Goal: Information Seeking & Learning: Find specific page/section

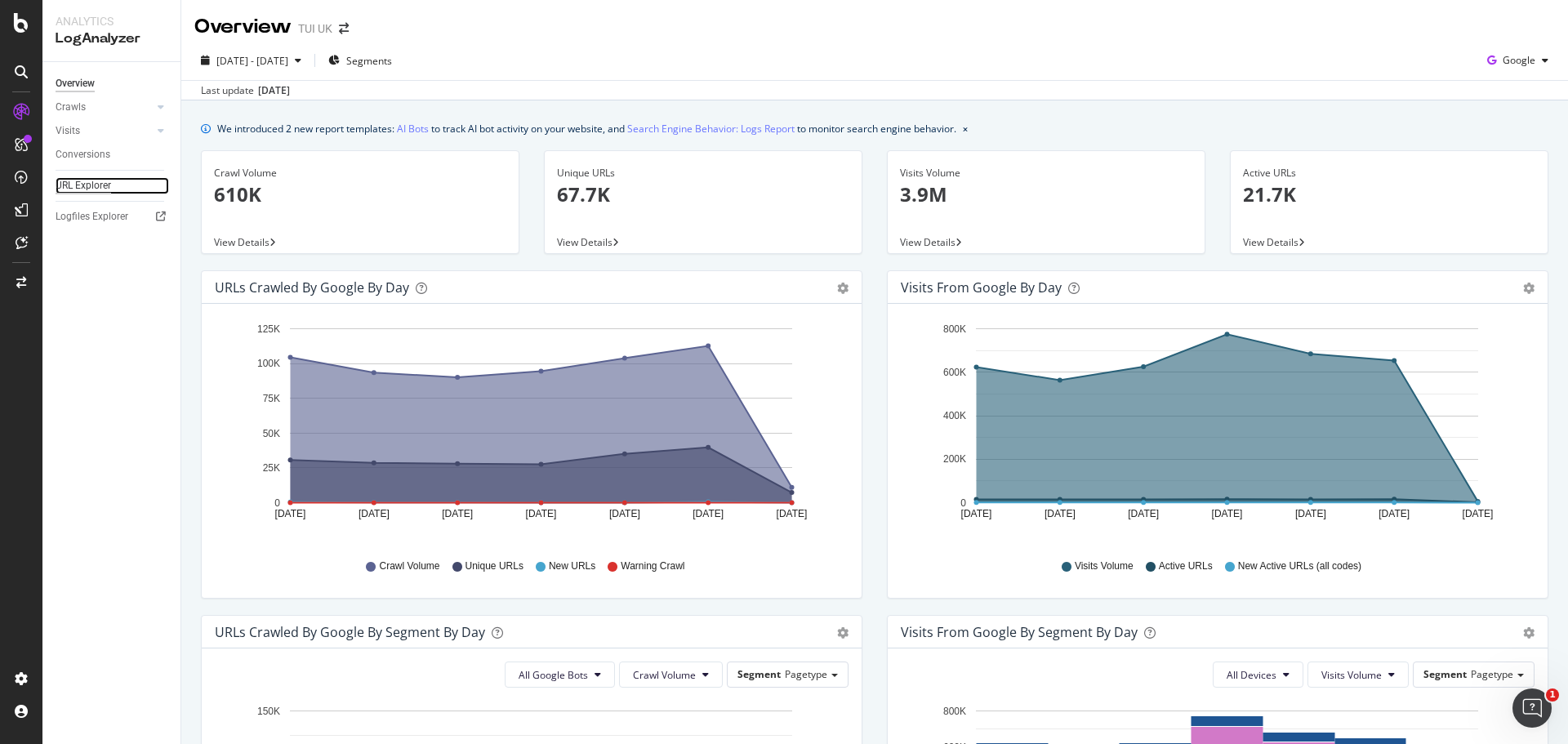
click at [89, 187] on div "URL Explorer" at bounding box center [83, 186] width 55 height 17
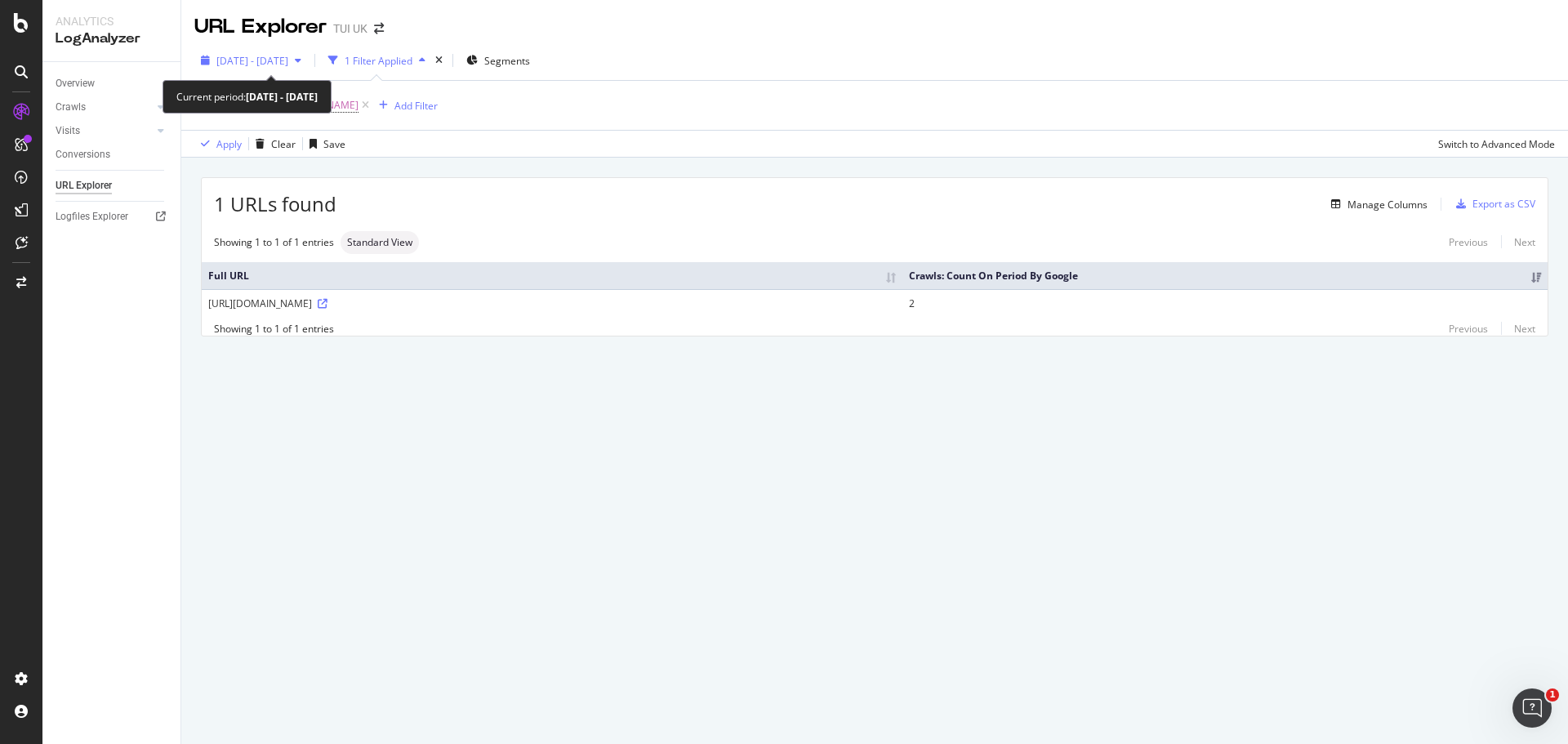
click at [308, 59] on div "button" at bounding box center [297, 59] width 20 height 9
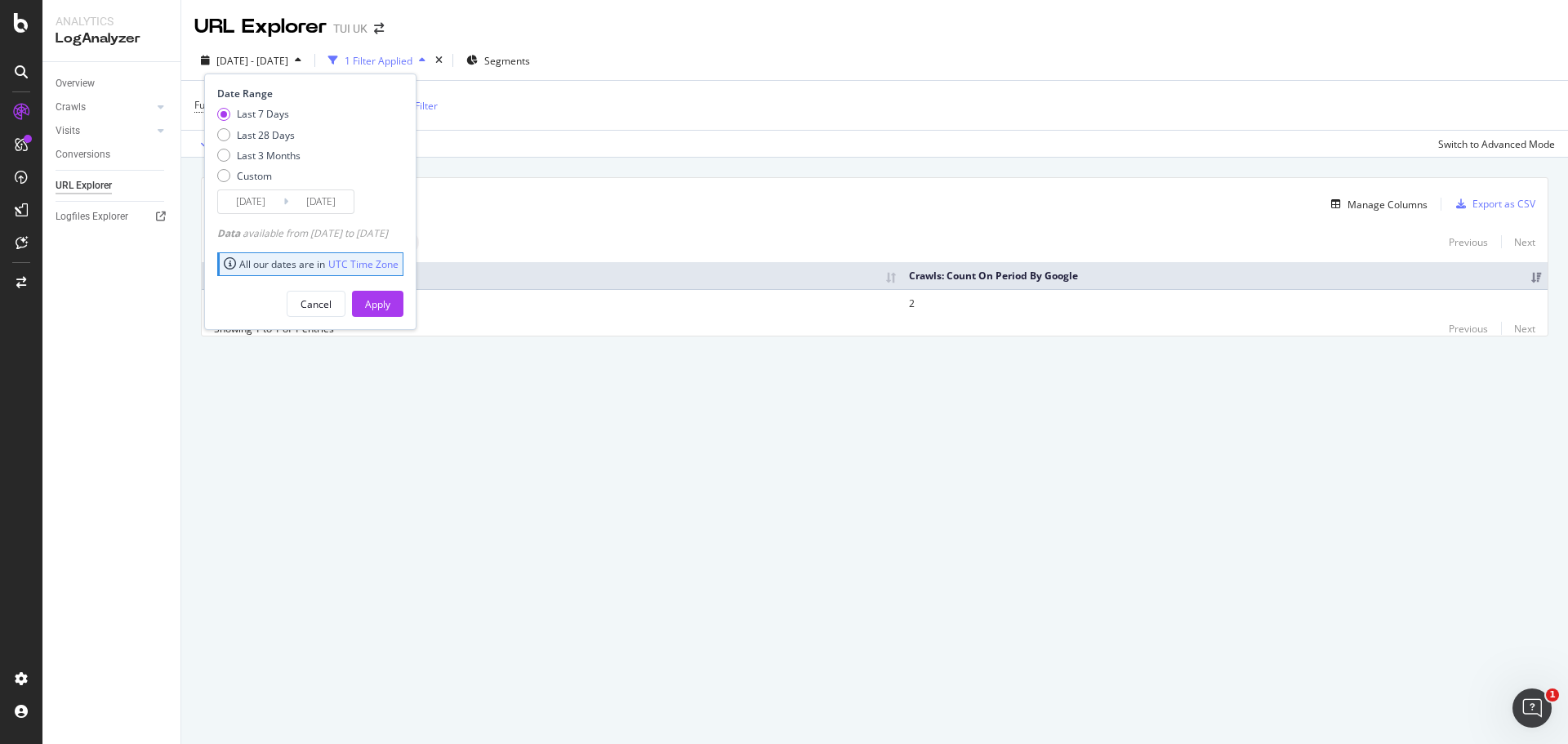
click at [974, 47] on div "2025 Sep. 4th - Sep. 10th 1 Filter Applied Segments Date Range Last 7 Days Last…" at bounding box center [874, 64] width 1386 height 33
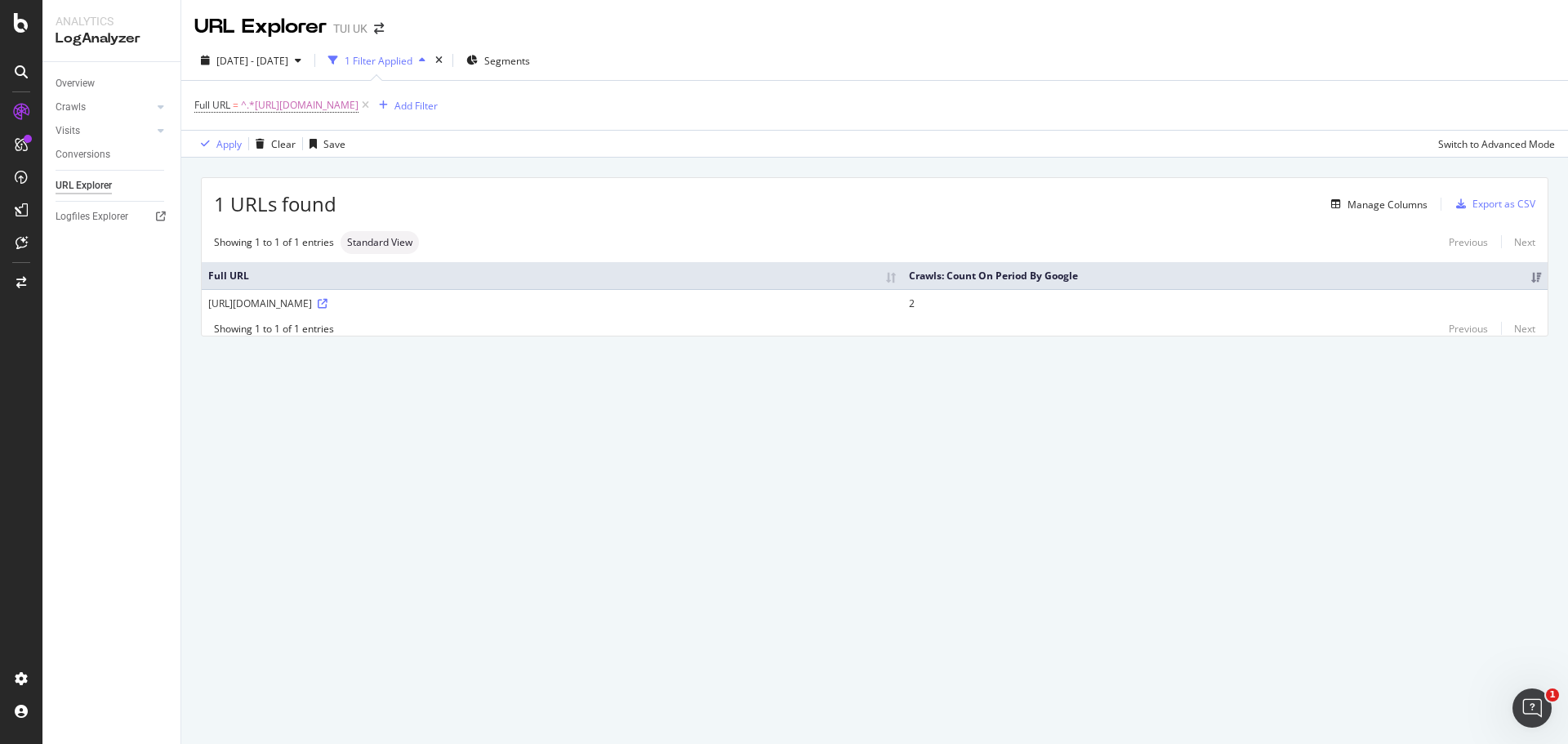
click at [1110, 274] on th "Crawls: Count On Period By Google" at bounding box center [1225, 275] width 645 height 27
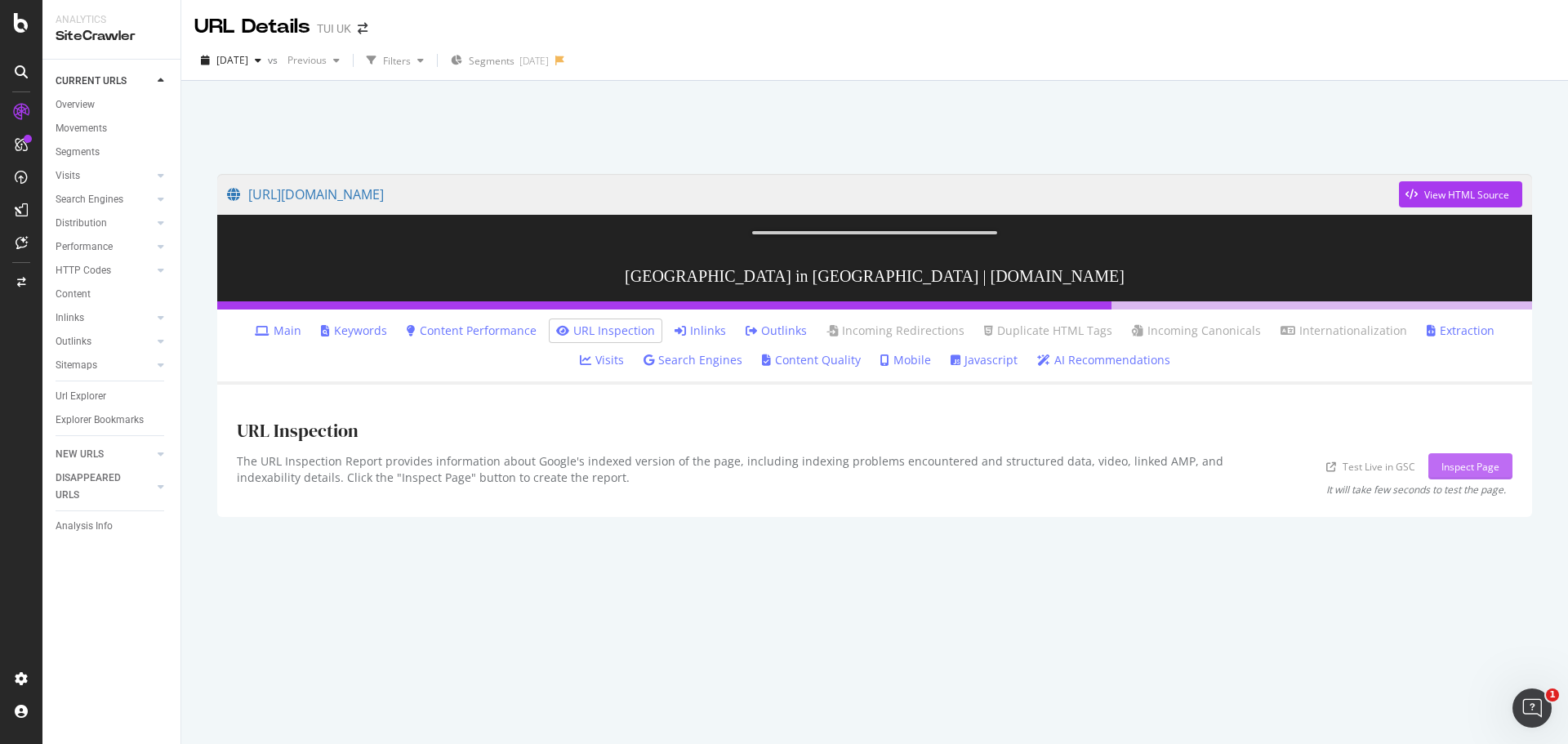
click at [1464, 473] on div "Inspect Page" at bounding box center [1470, 466] width 58 height 14
click at [677, 339] on link "Inlinks" at bounding box center [700, 330] width 52 height 16
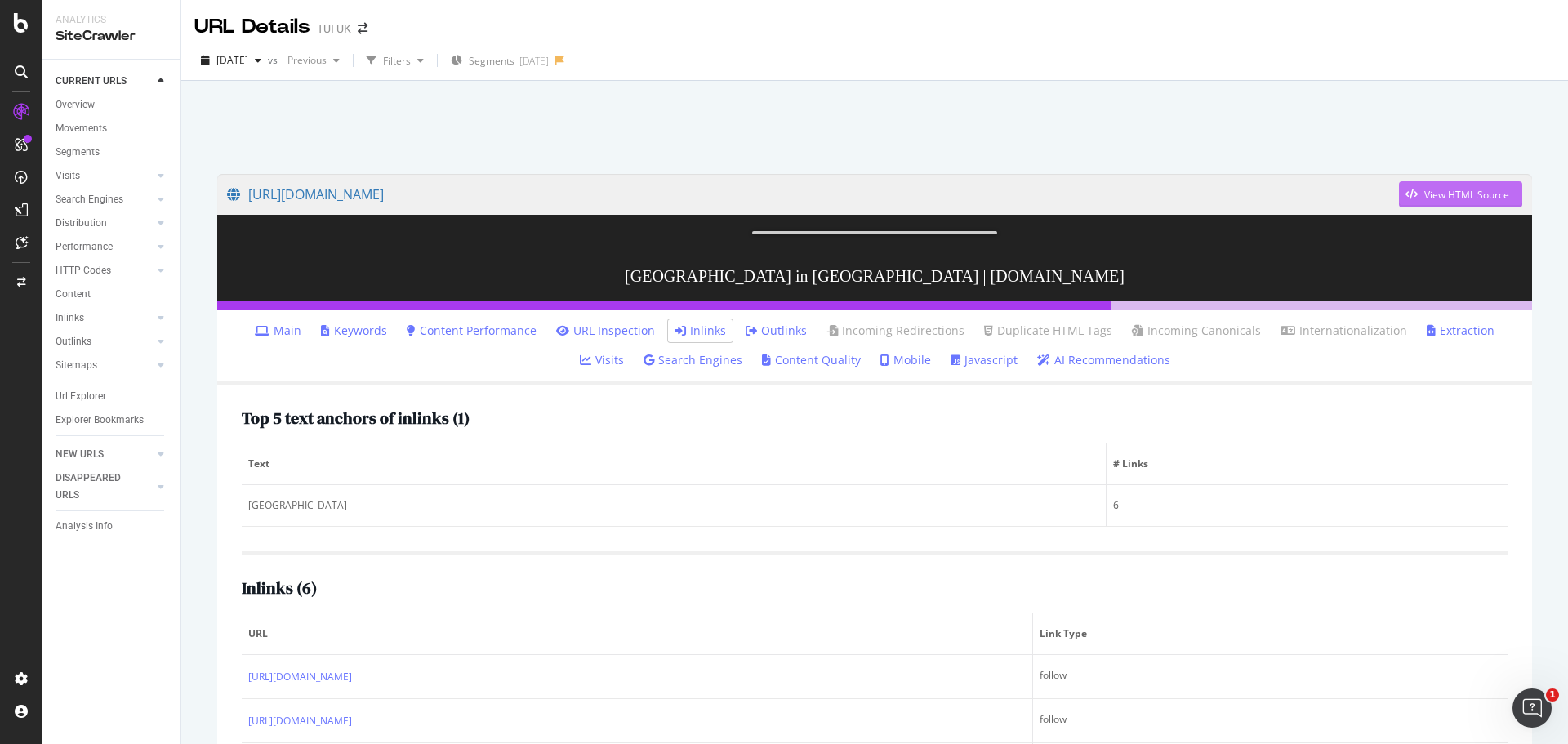
drag, startPoint x: 1452, startPoint y: 191, endPoint x: 1467, endPoint y: 196, distance: 15.8
click at [1467, 196] on div "View HTML Source" at bounding box center [1466, 195] width 85 height 14
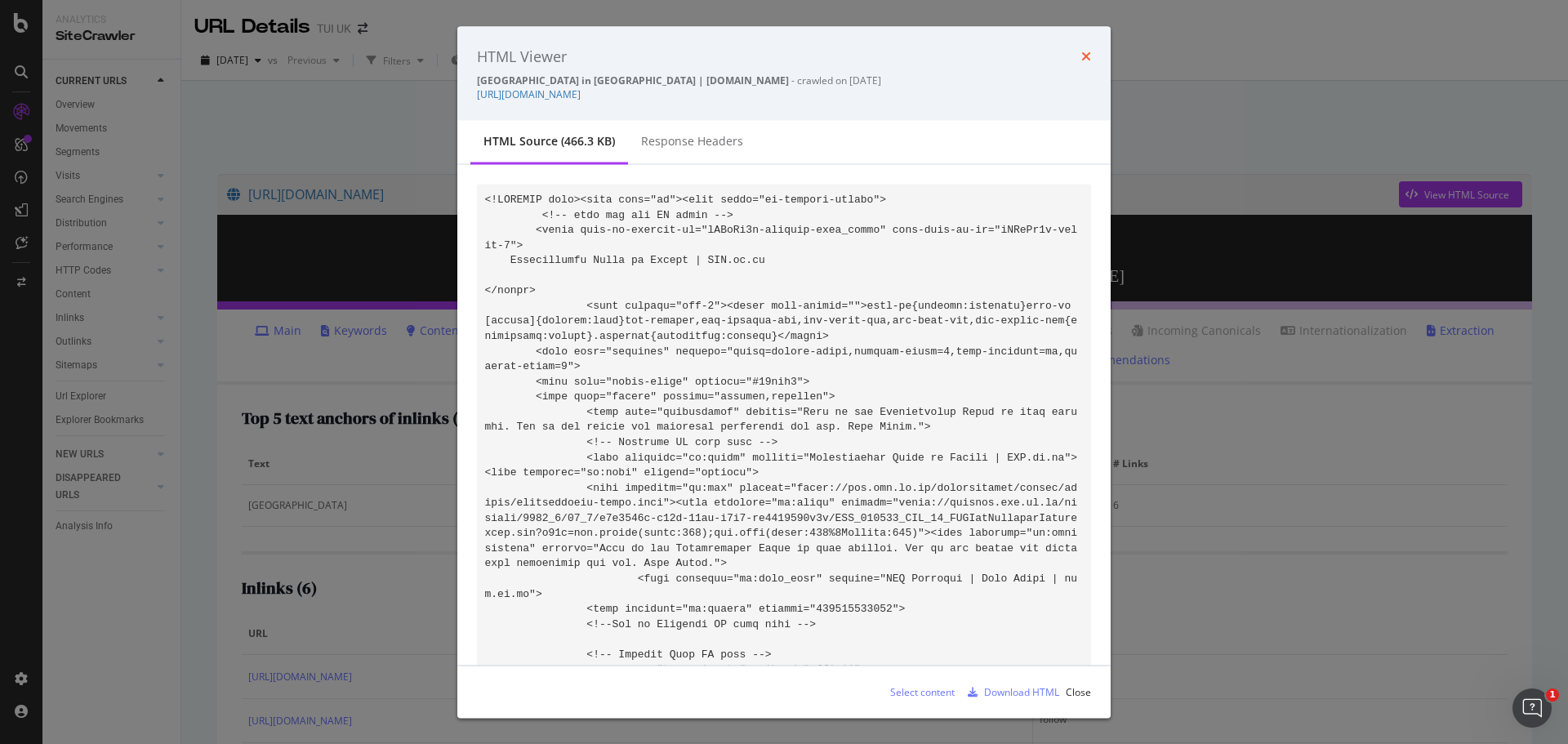
click at [1090, 60] on icon "times" at bounding box center [1085, 56] width 9 height 13
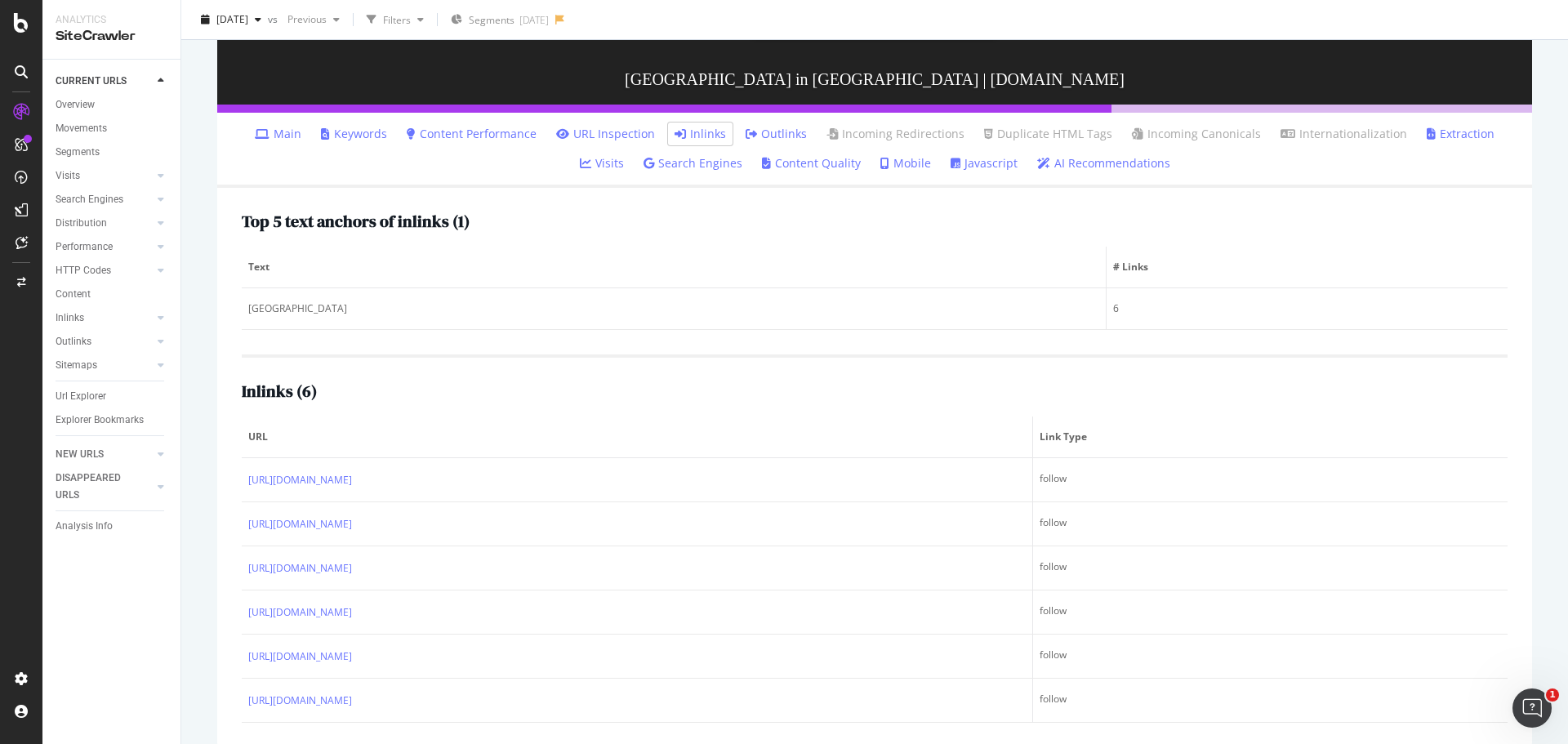
scroll to position [82, 0]
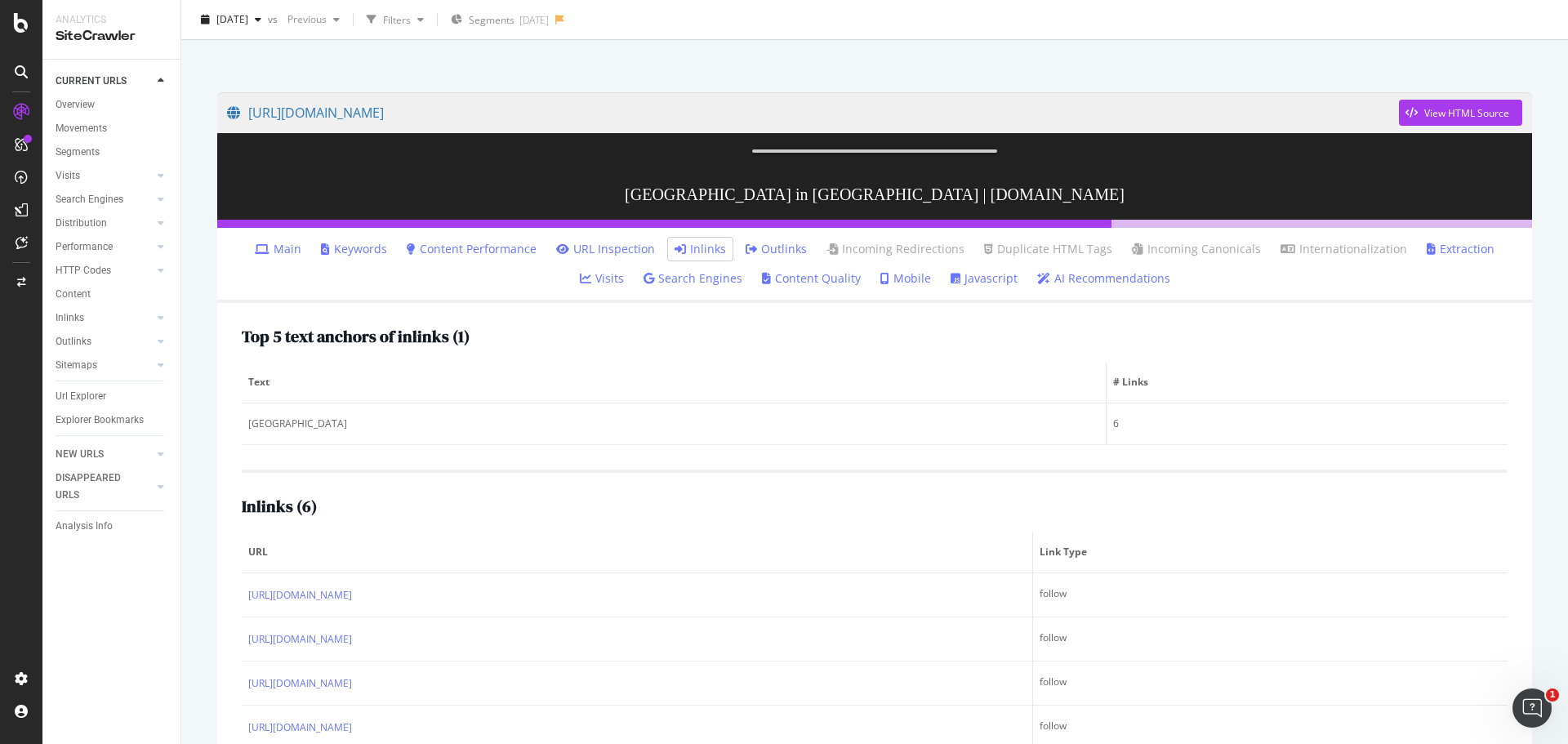
click at [584, 257] on link "URL Inspection" at bounding box center [605, 248] width 99 height 16
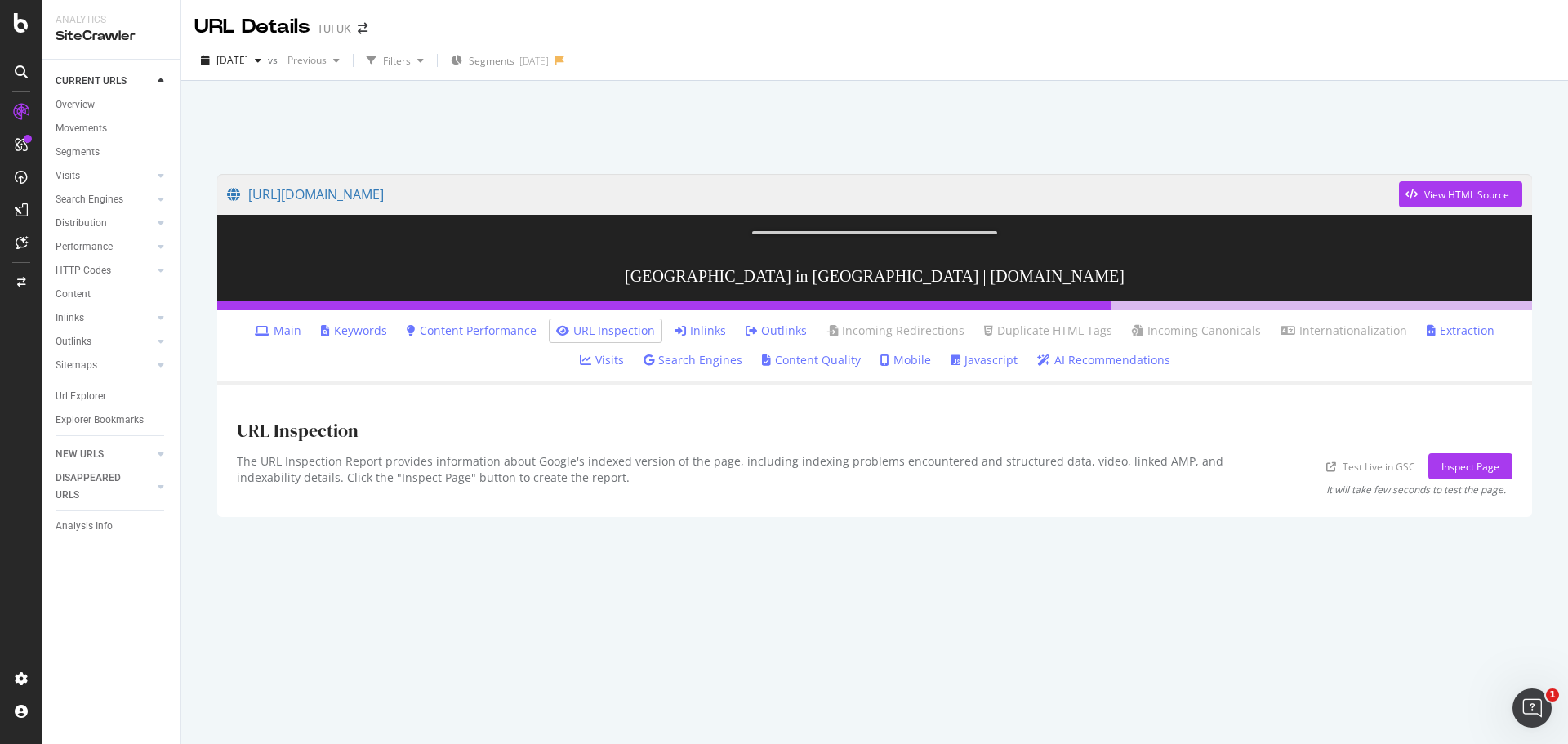
click at [680, 339] on link "Inlinks" at bounding box center [700, 330] width 52 height 16
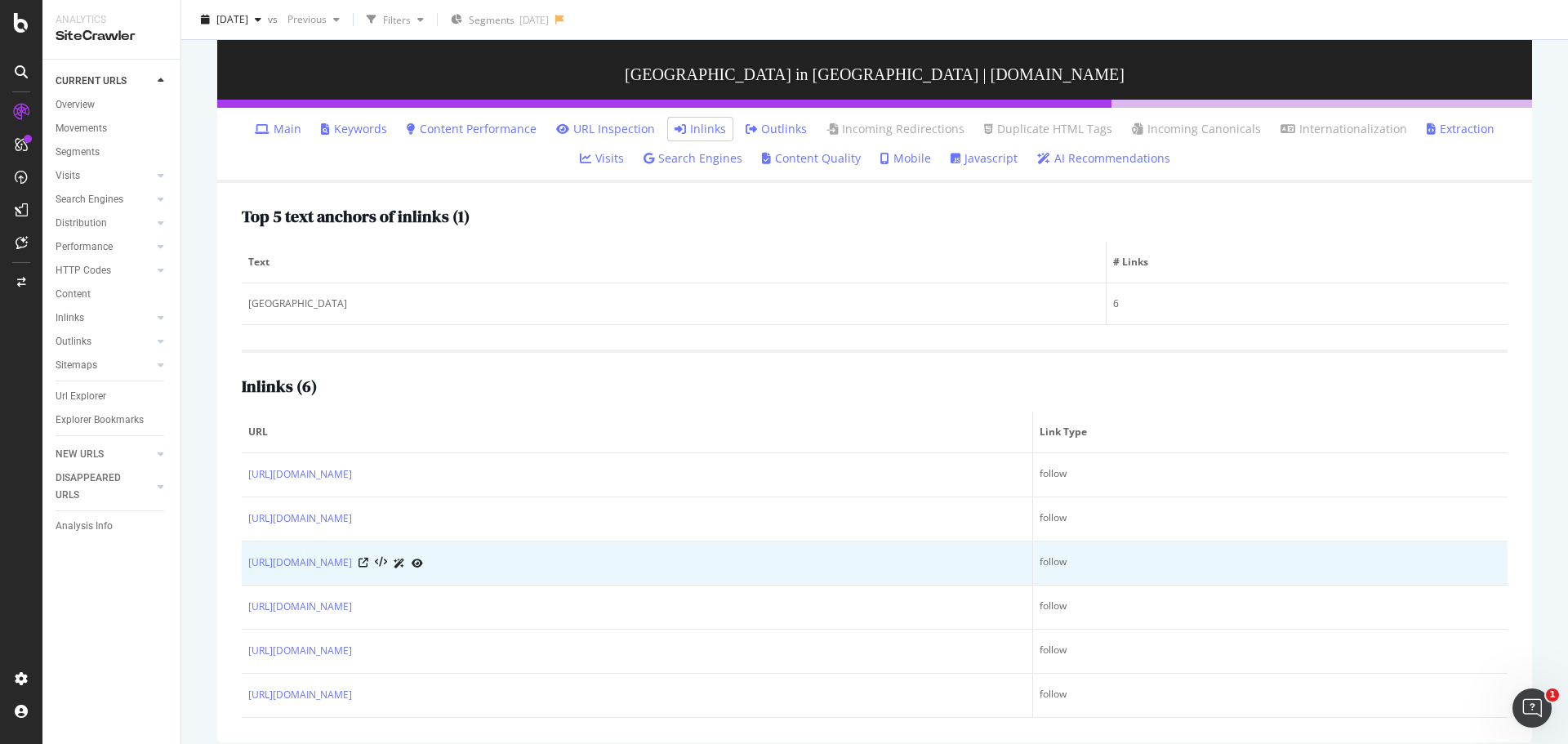
scroll to position [353, 0]
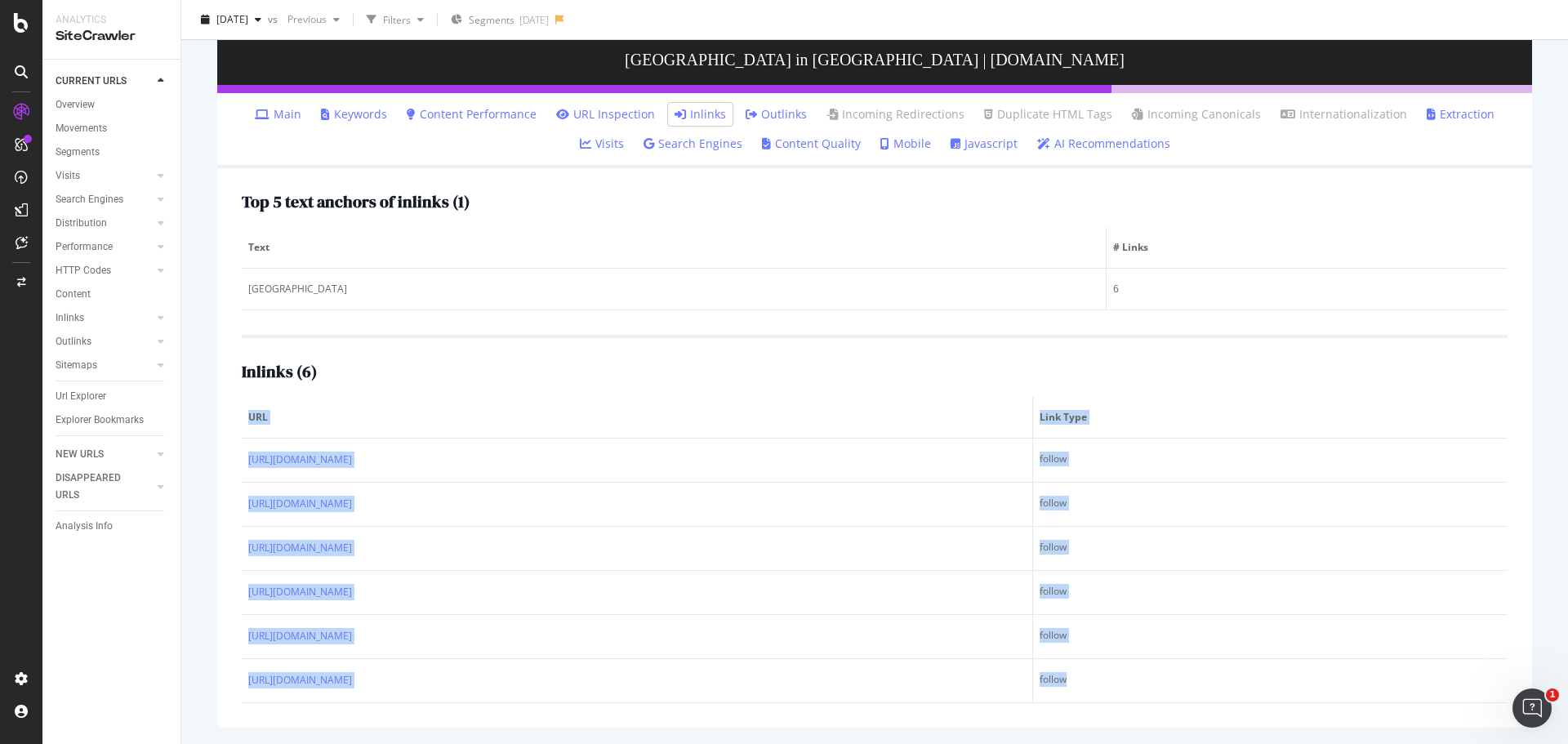
drag, startPoint x: 1157, startPoint y: 675, endPoint x: 239, endPoint y: 459, distance: 943.1
click at [239, 459] on div "Top 5 text anchors of inlinks ( 1 ) Text # Links Beachcombers Hotel 6 Inlinks (…" at bounding box center [874, 447] width 1315 height 560
copy table "URL Link Type https://www.tui.co.uk/destinations/europe/jersey/holidays-jersey/…"
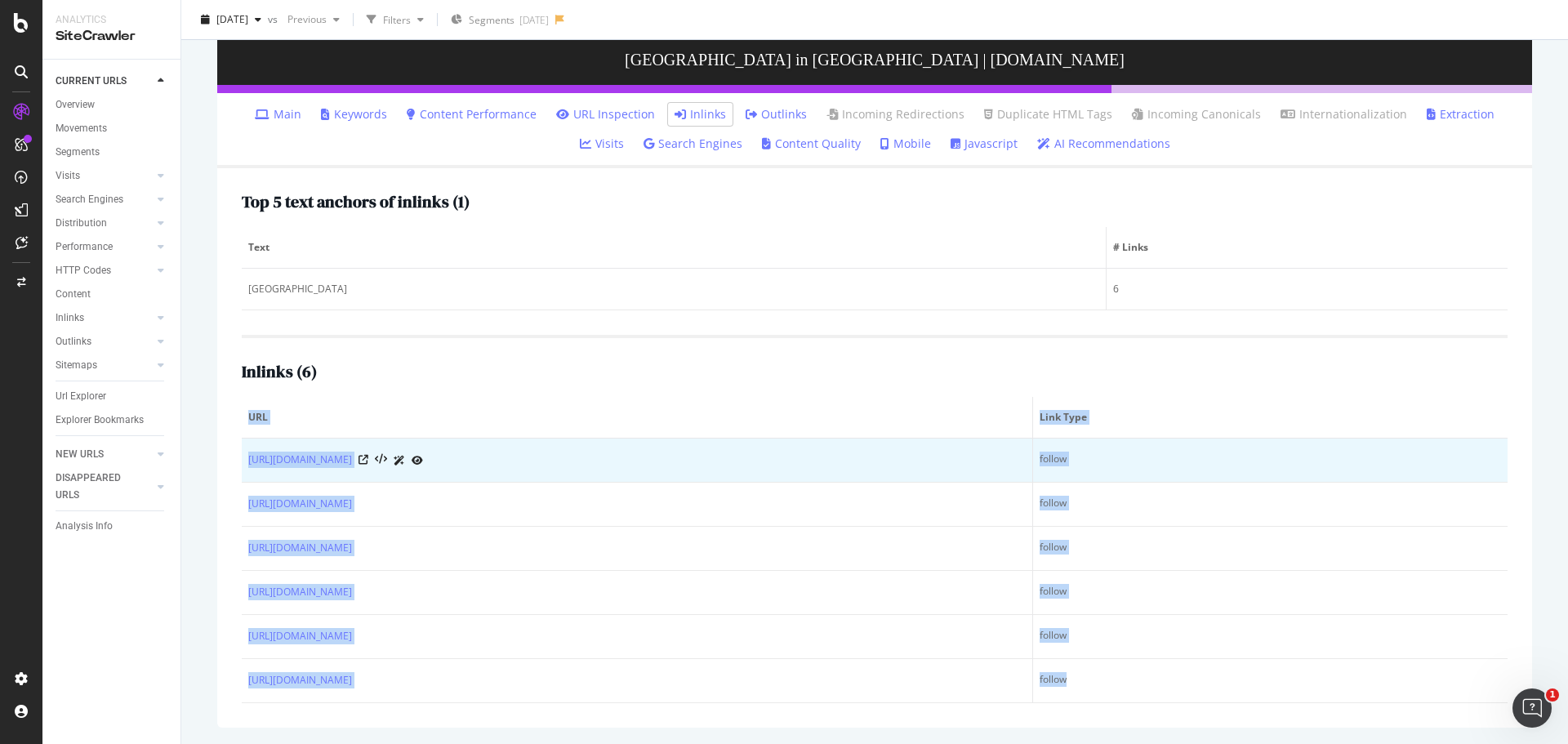
click at [817, 464] on div "https://www.tui.co.uk/destinations/europe/jersey/holidays-jersey/all-inclusive-…" at bounding box center [637, 460] width 778 height 17
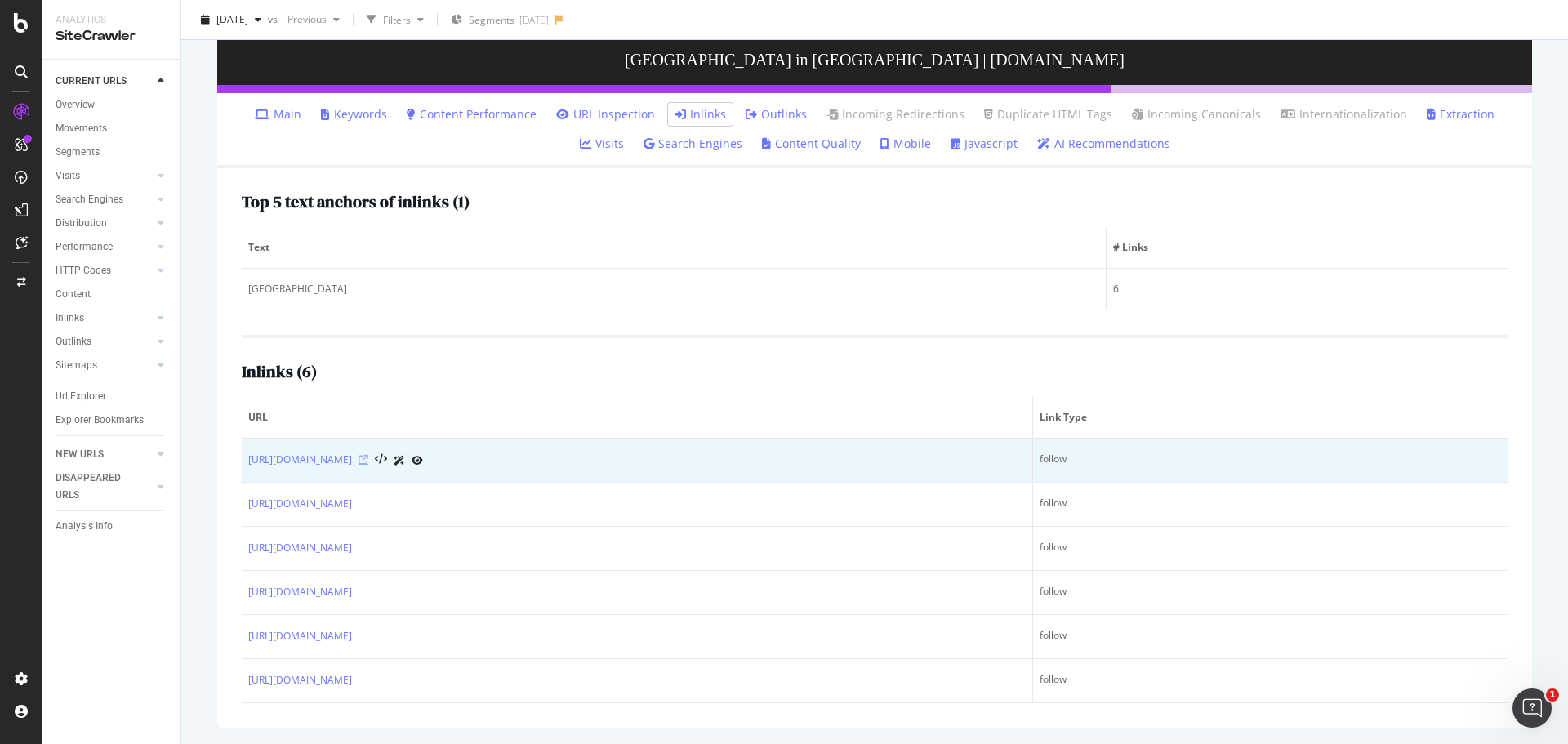
click at [368, 460] on icon at bounding box center [363, 460] width 9 height 9
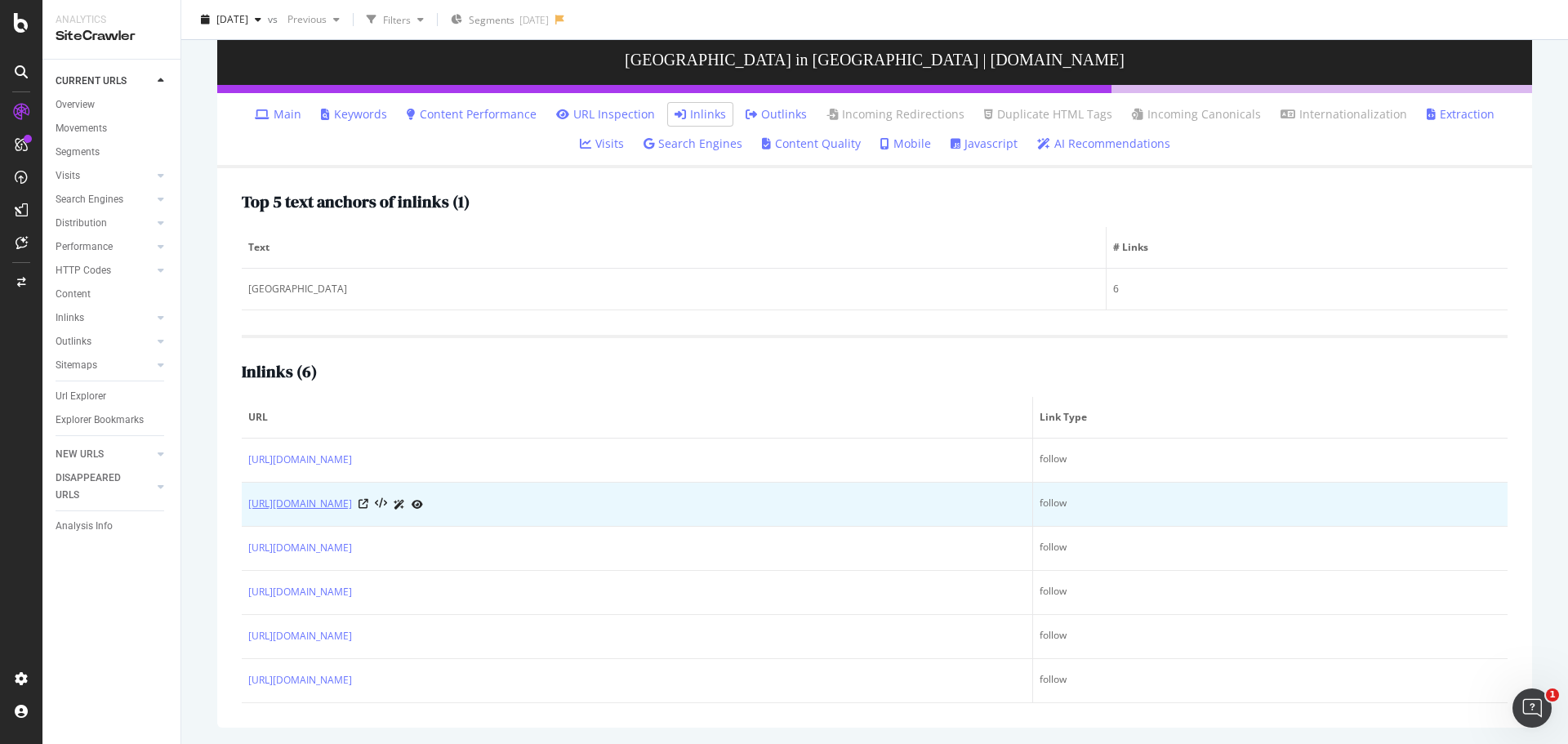
click at [352, 503] on link "https://www.tui.co.uk/destinations/europe/jersey/holidays-jersey/last-minute-ho…" at bounding box center [300, 503] width 103 height 16
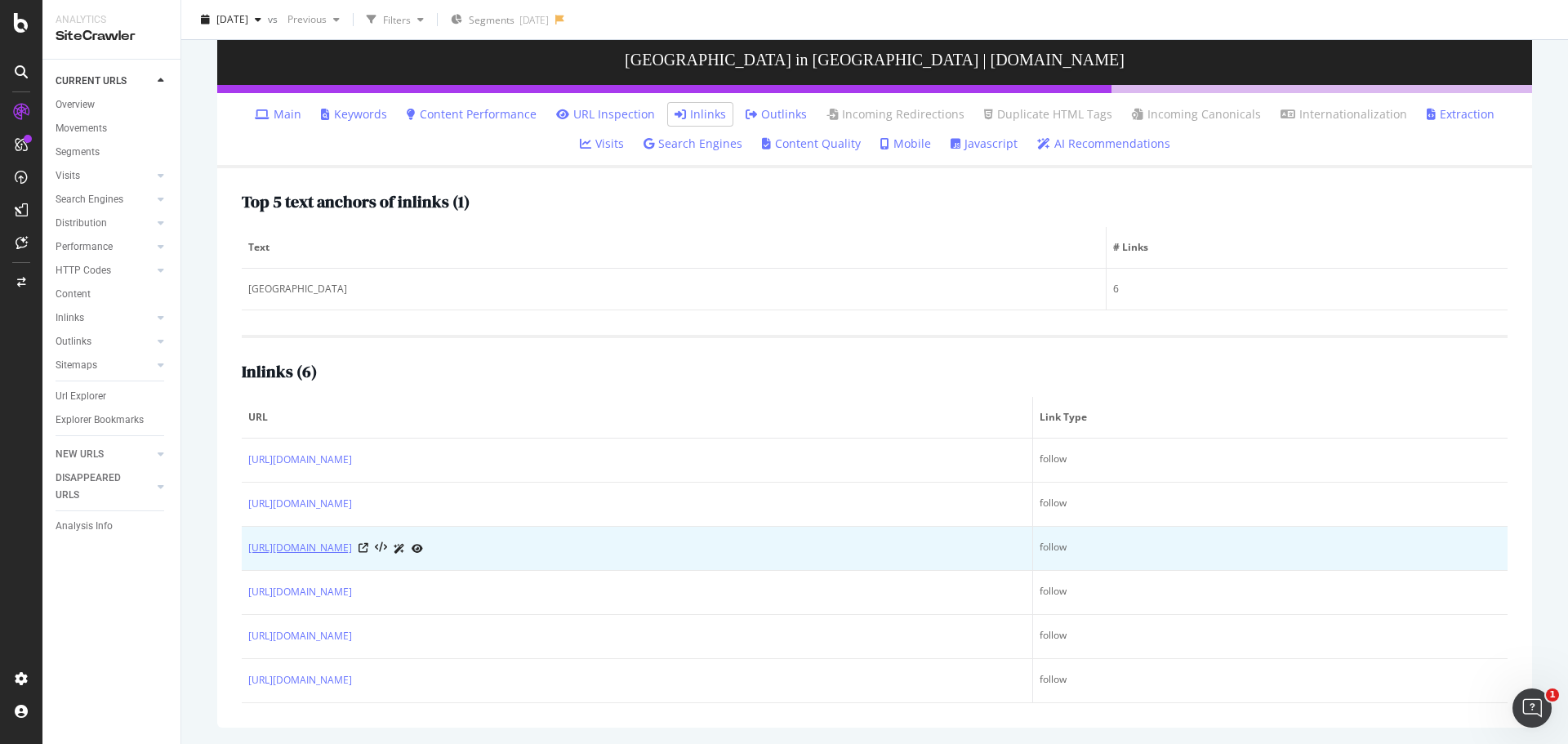
click at [352, 551] on link "https://www.tui.co.uk/destinations/europe/jersey/holidays-jersey/luxury-holidays" at bounding box center [300, 547] width 103 height 16
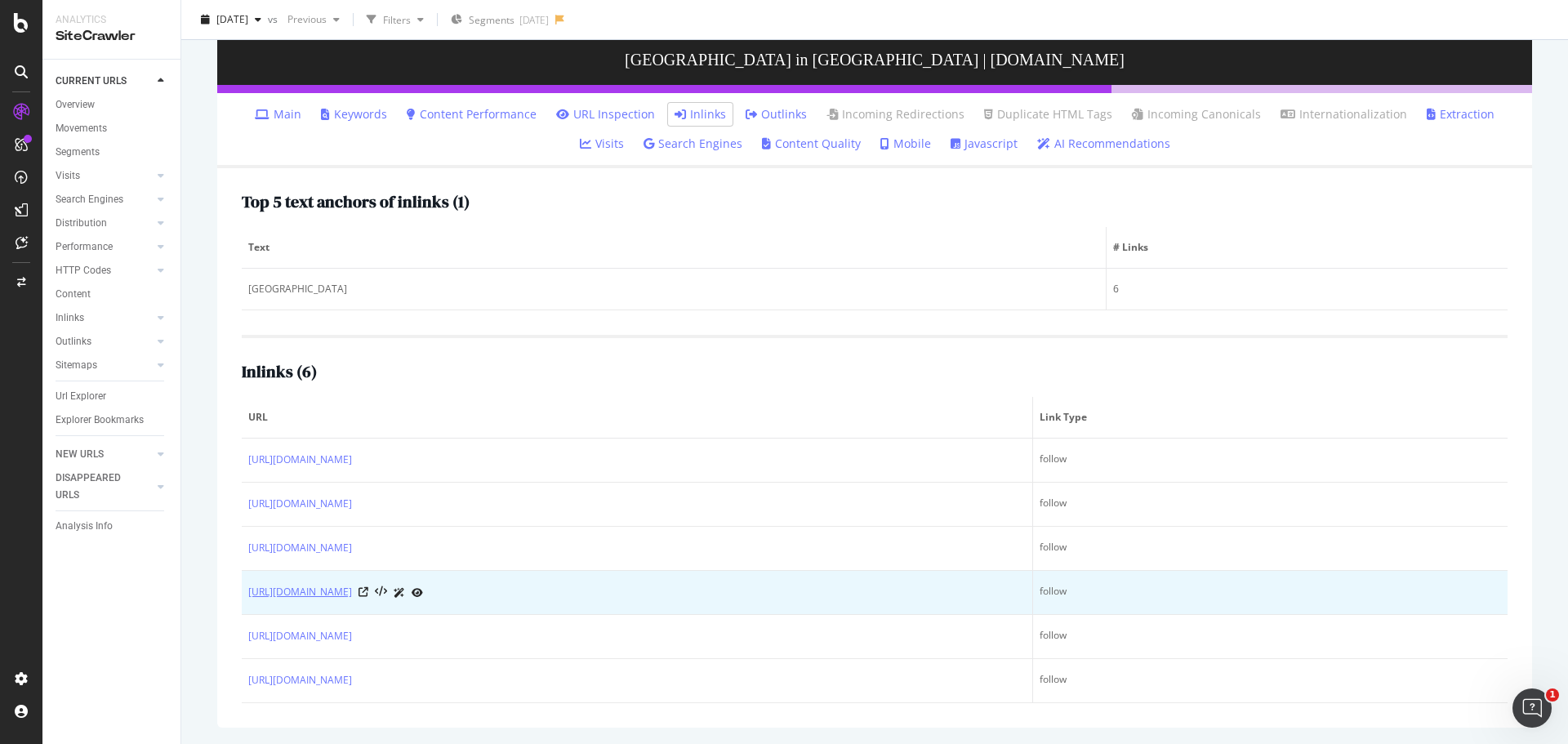
click at [352, 594] on link "[URL][DOMAIN_NAME]" at bounding box center [300, 591] width 103 height 16
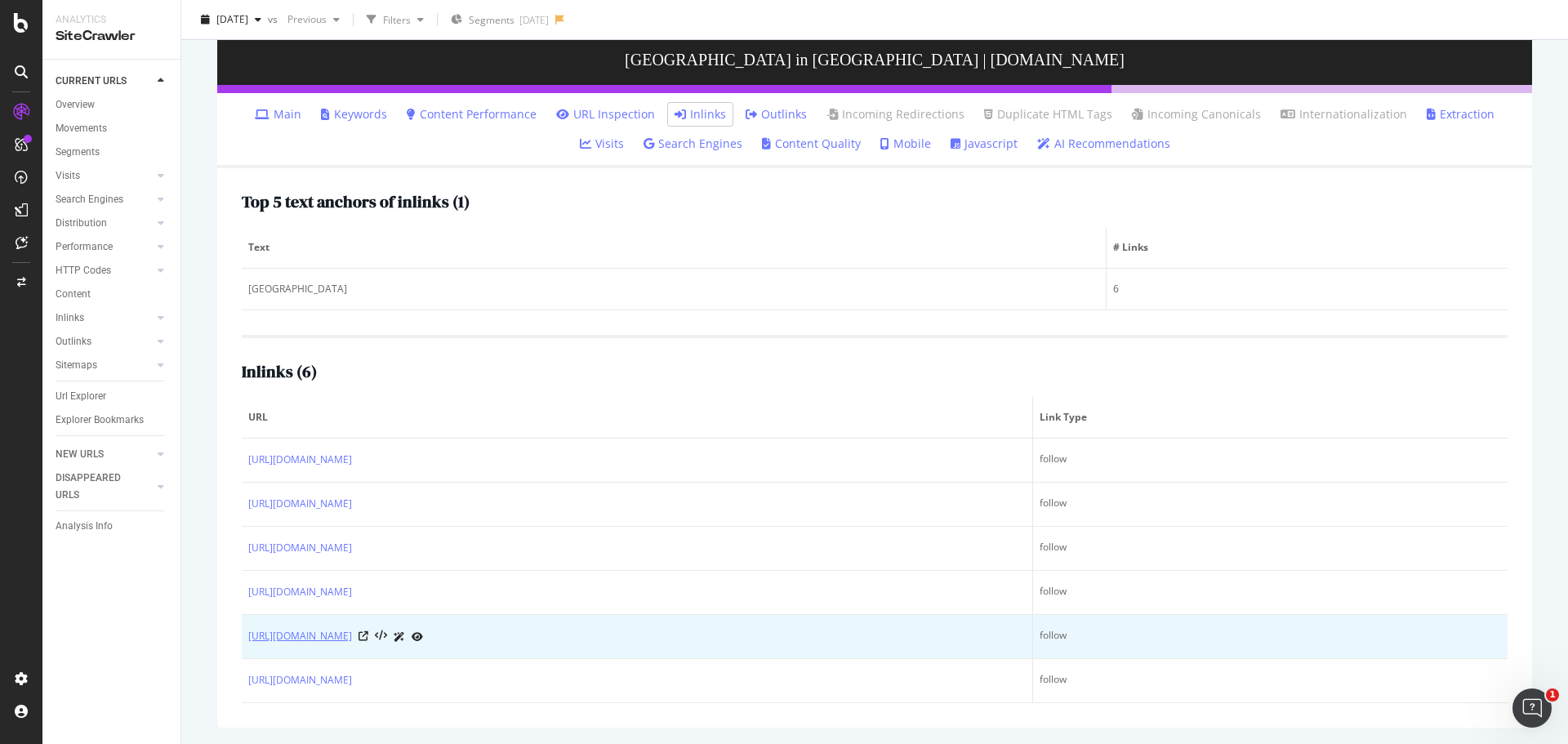
click at [352, 641] on link "[URL][DOMAIN_NAME]" at bounding box center [300, 635] width 103 height 16
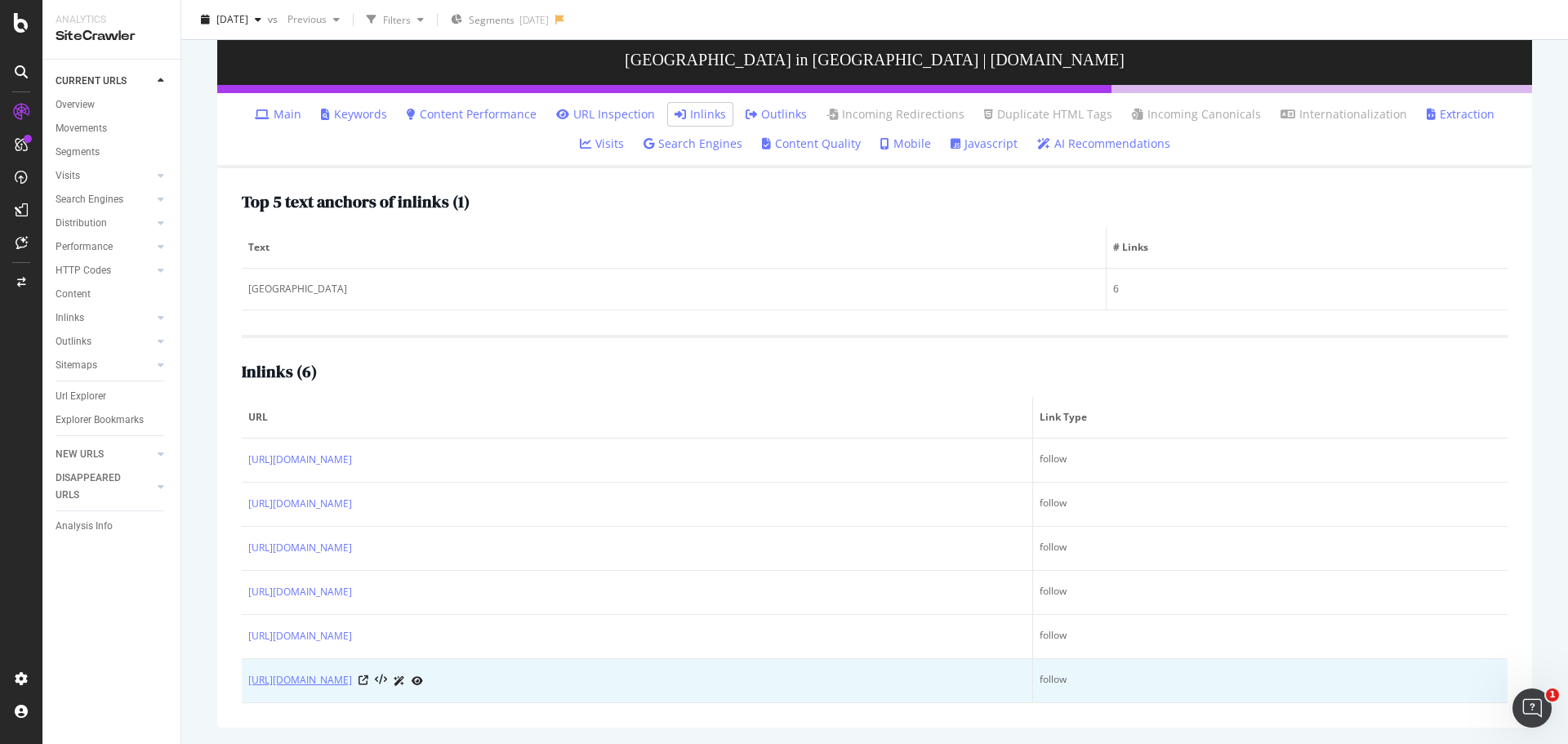
click at [352, 678] on link "[URL][DOMAIN_NAME]" at bounding box center [300, 680] width 103 height 16
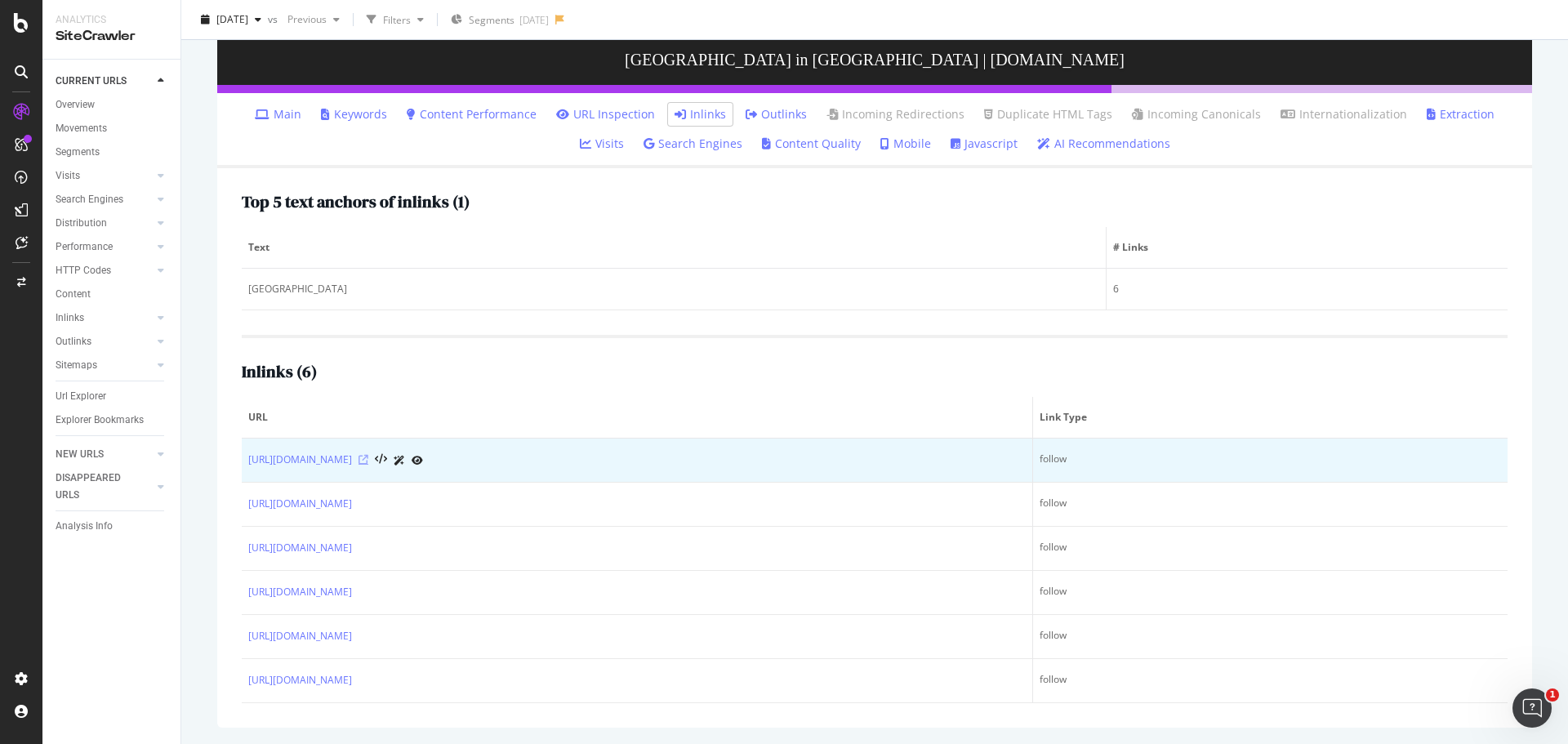
click at [368, 458] on icon at bounding box center [363, 460] width 9 height 9
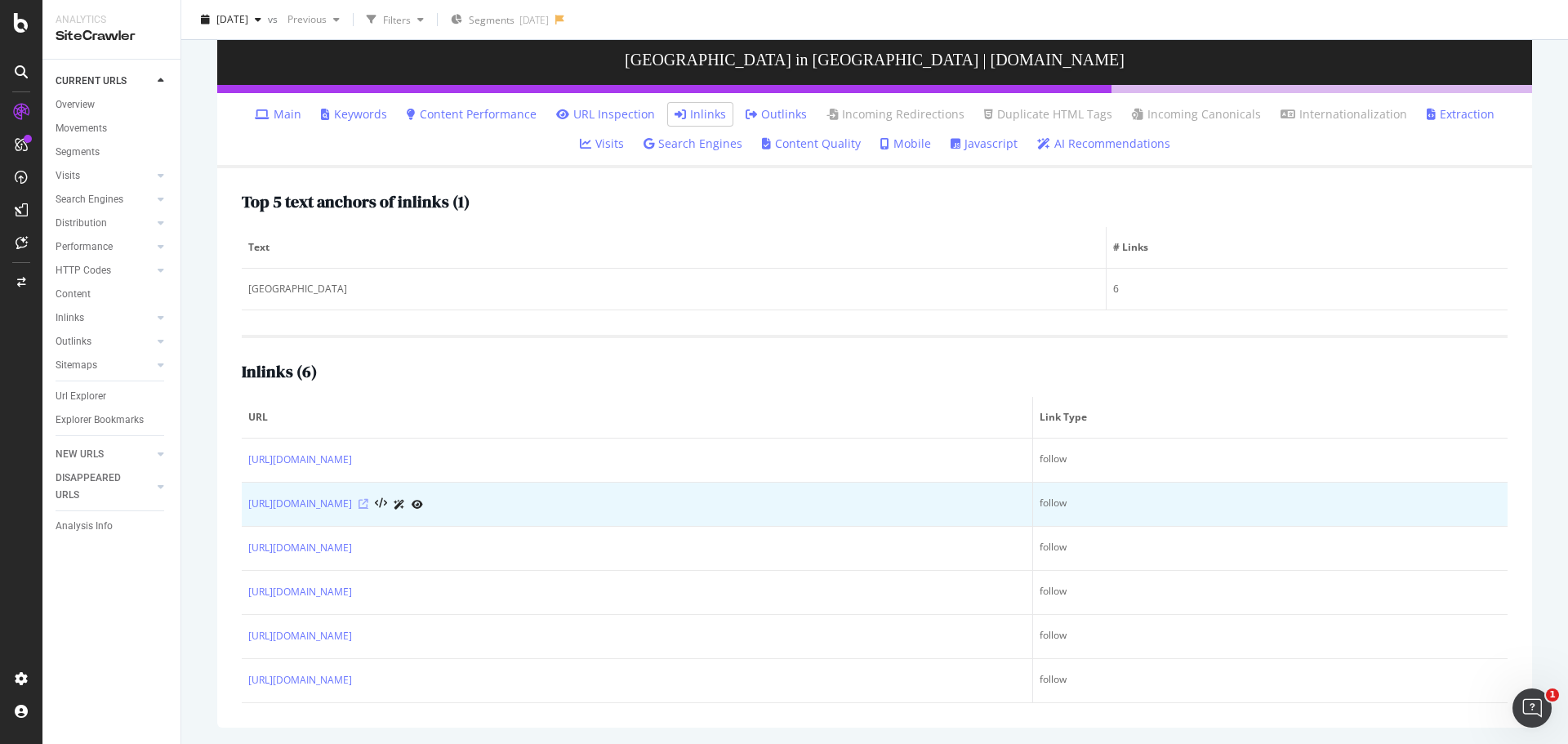
click at [368, 503] on icon at bounding box center [363, 503] width 9 height 9
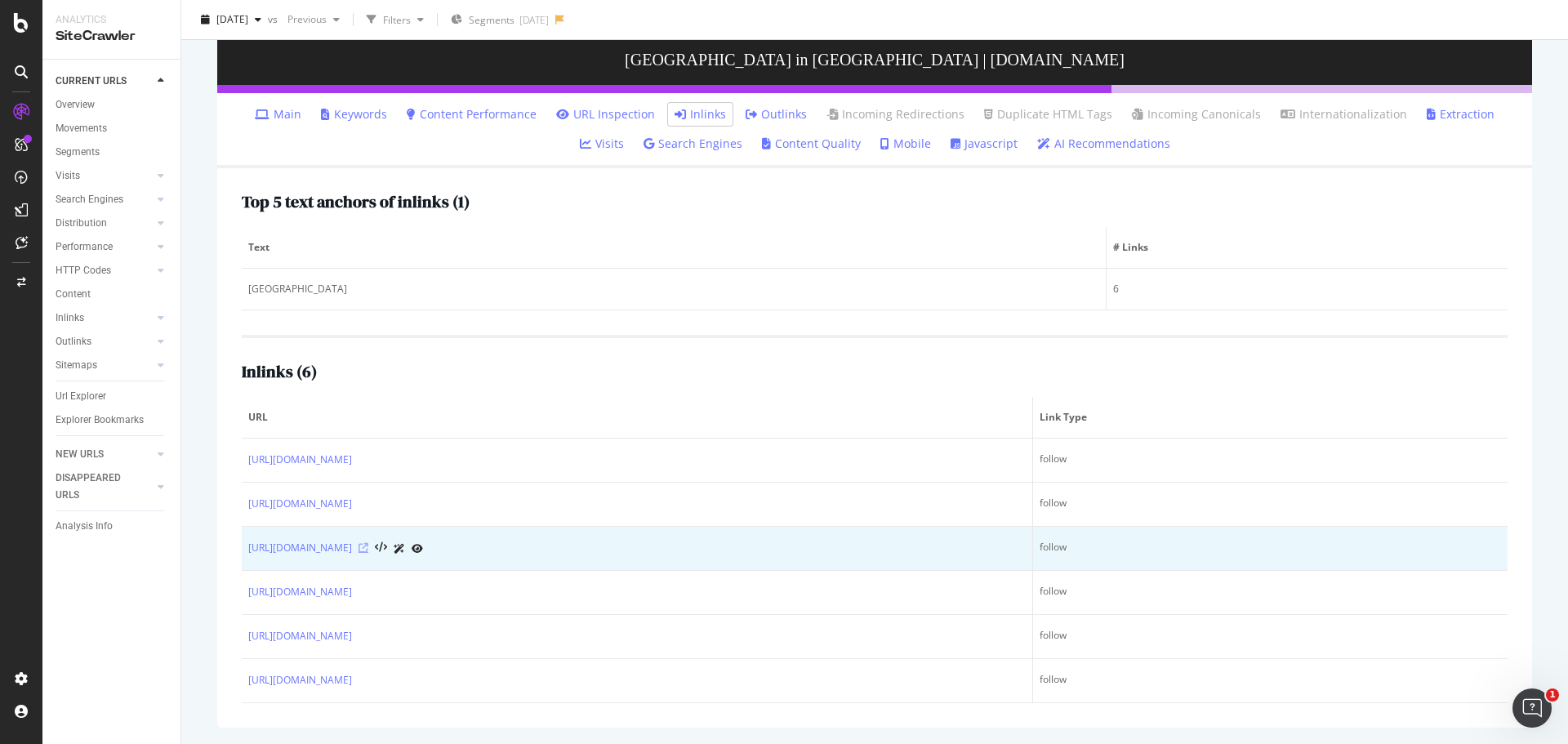
click at [368, 545] on icon at bounding box center [363, 547] width 9 height 9
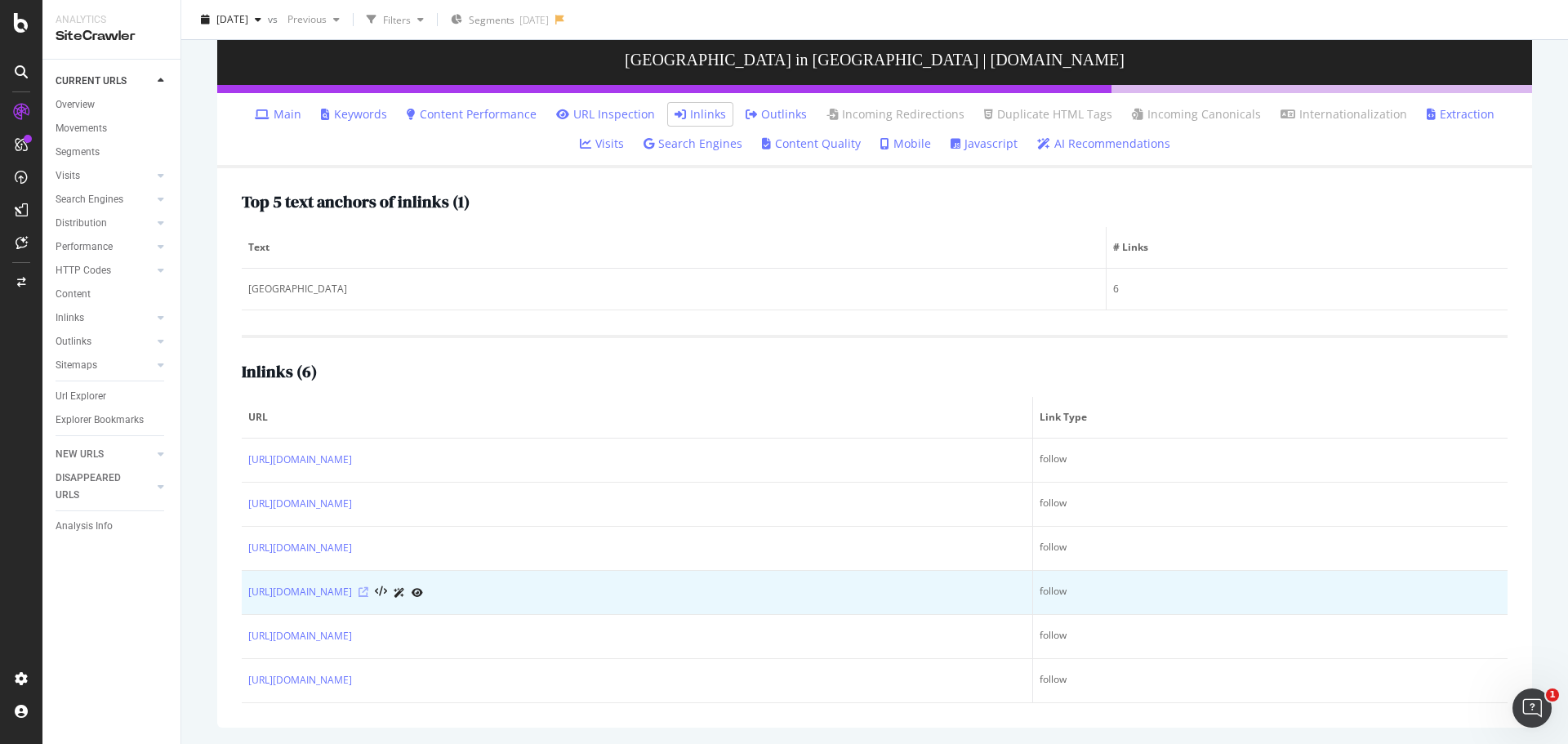
click at [368, 589] on icon at bounding box center [363, 591] width 9 height 9
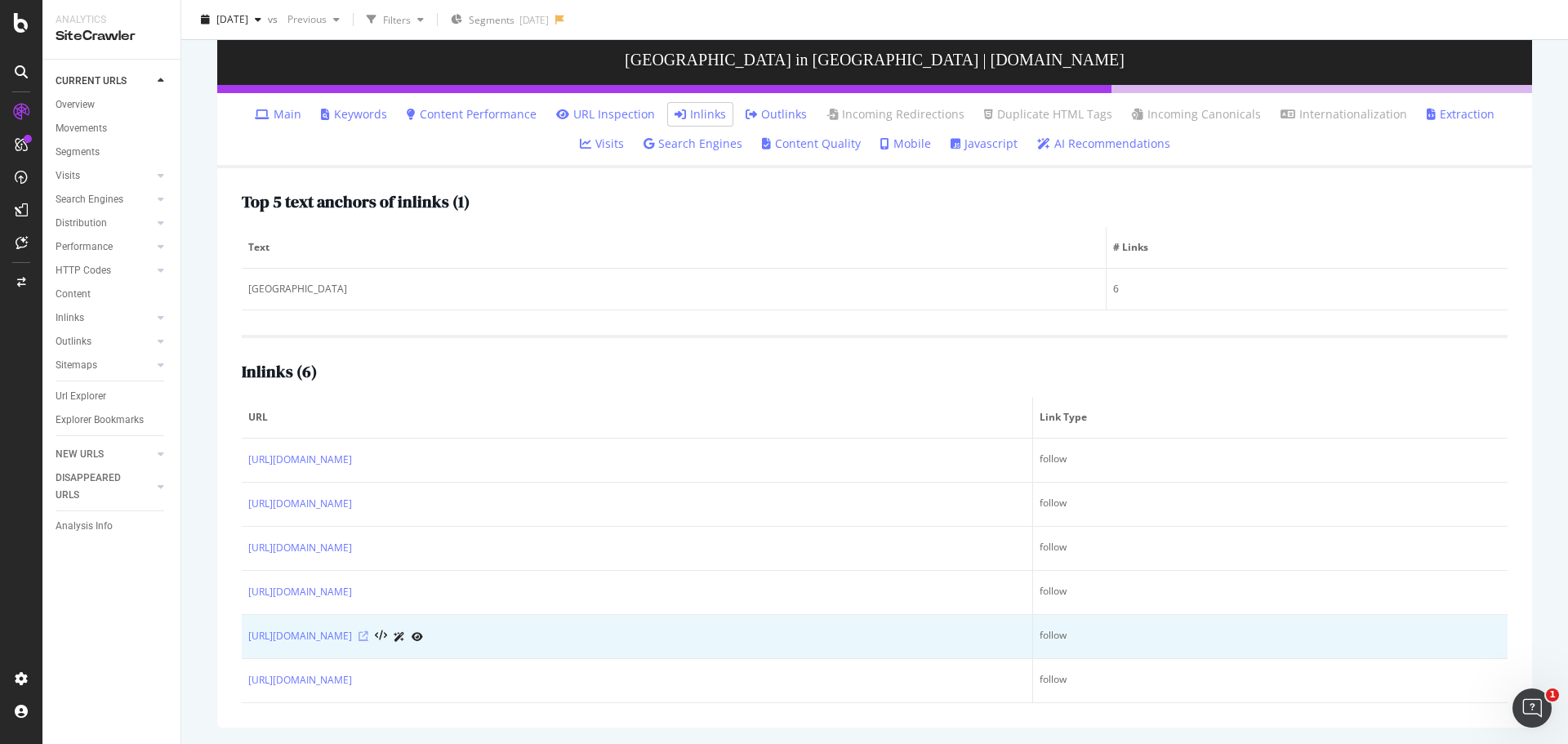
click at [368, 634] on icon at bounding box center [363, 635] width 9 height 9
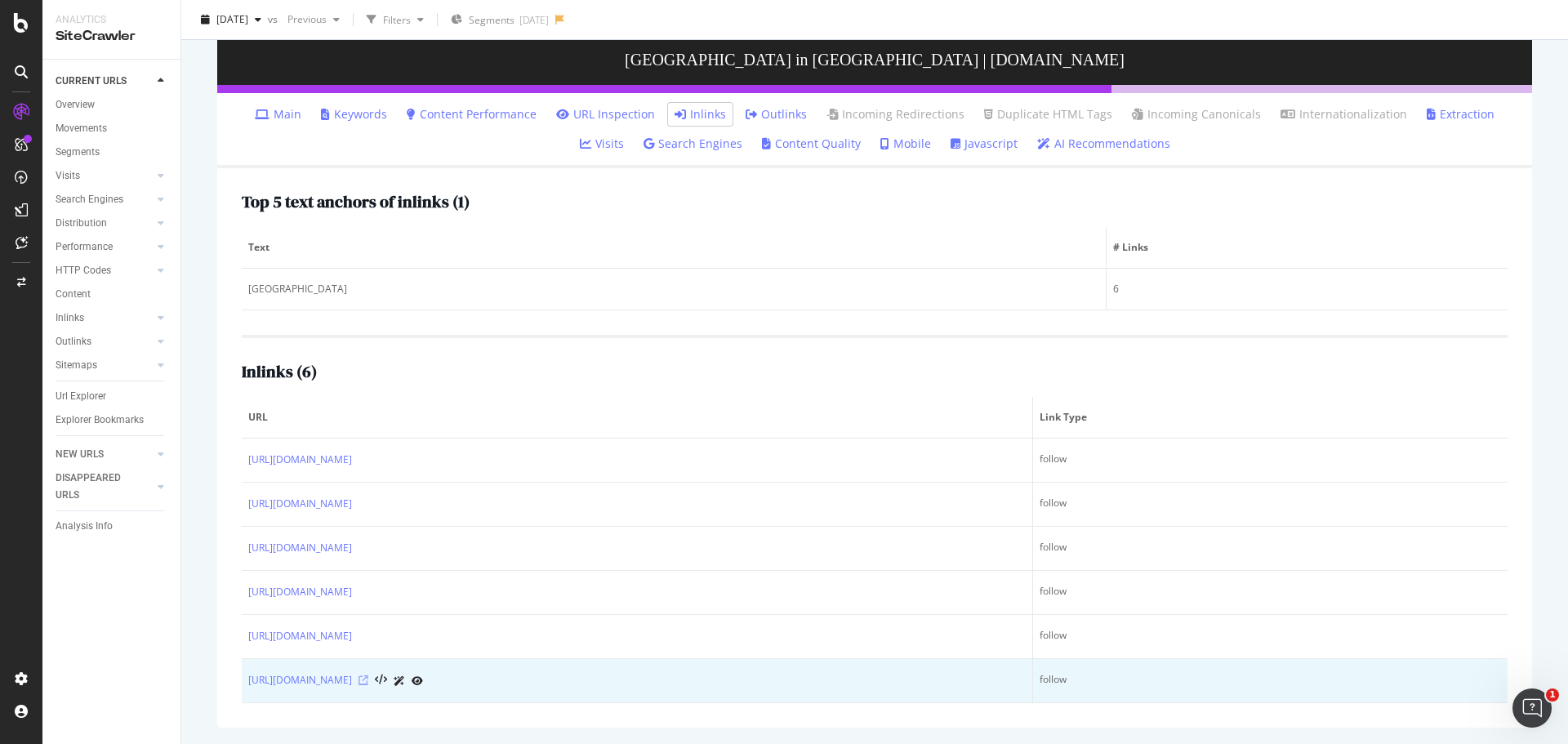
click at [368, 679] on icon at bounding box center [363, 679] width 9 height 9
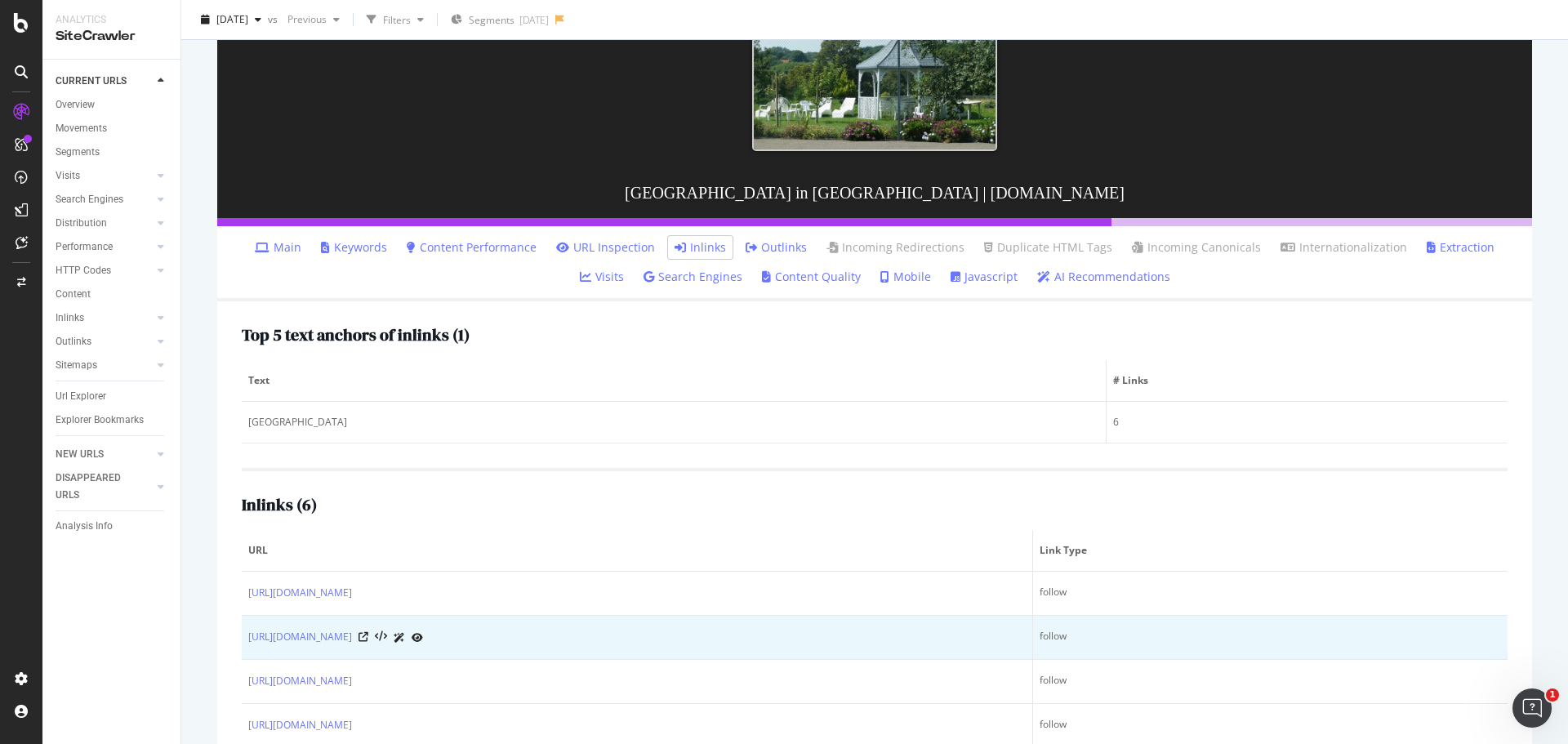
scroll to position [0, 0]
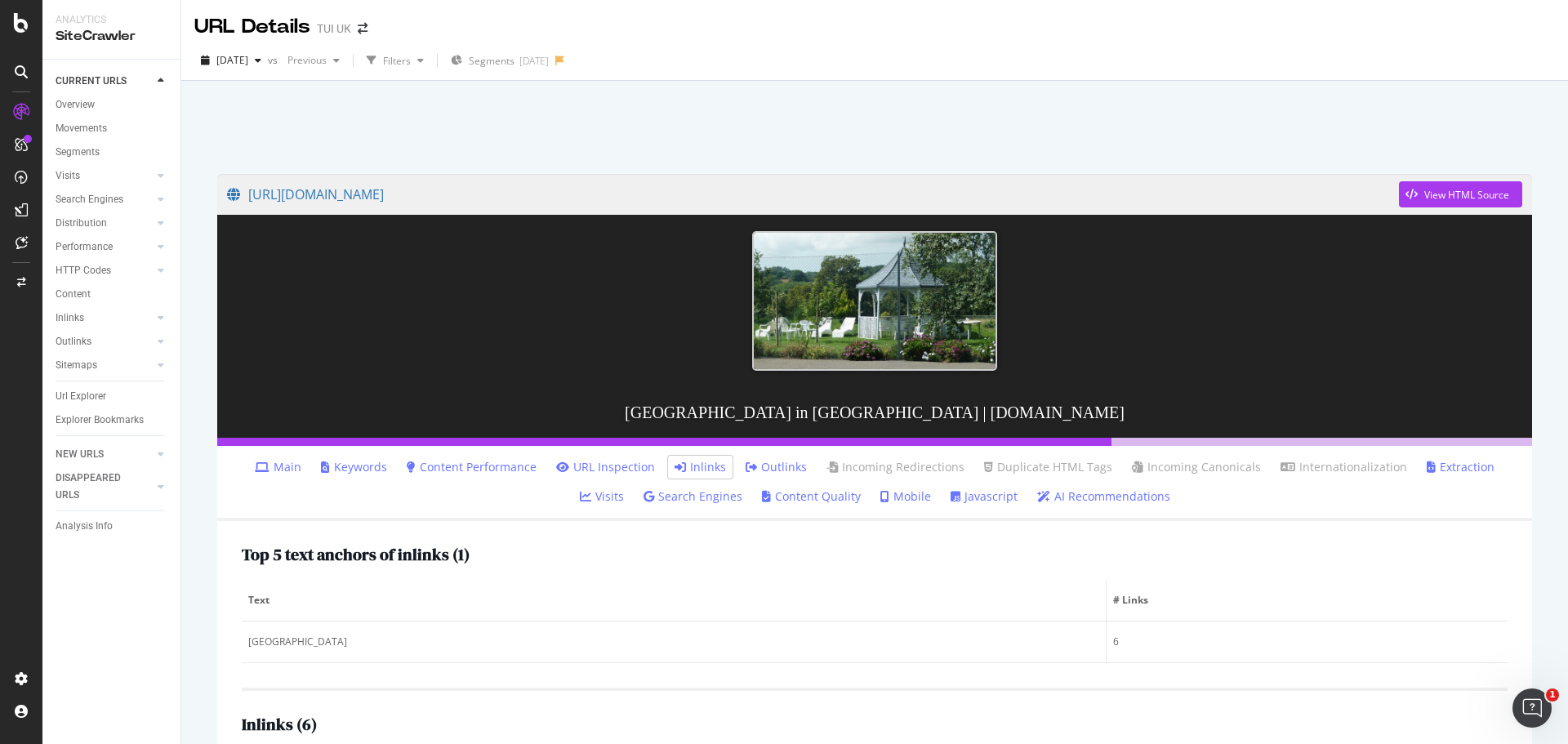
click at [1427, 462] on link "Extraction" at bounding box center [1460, 466] width 68 height 16
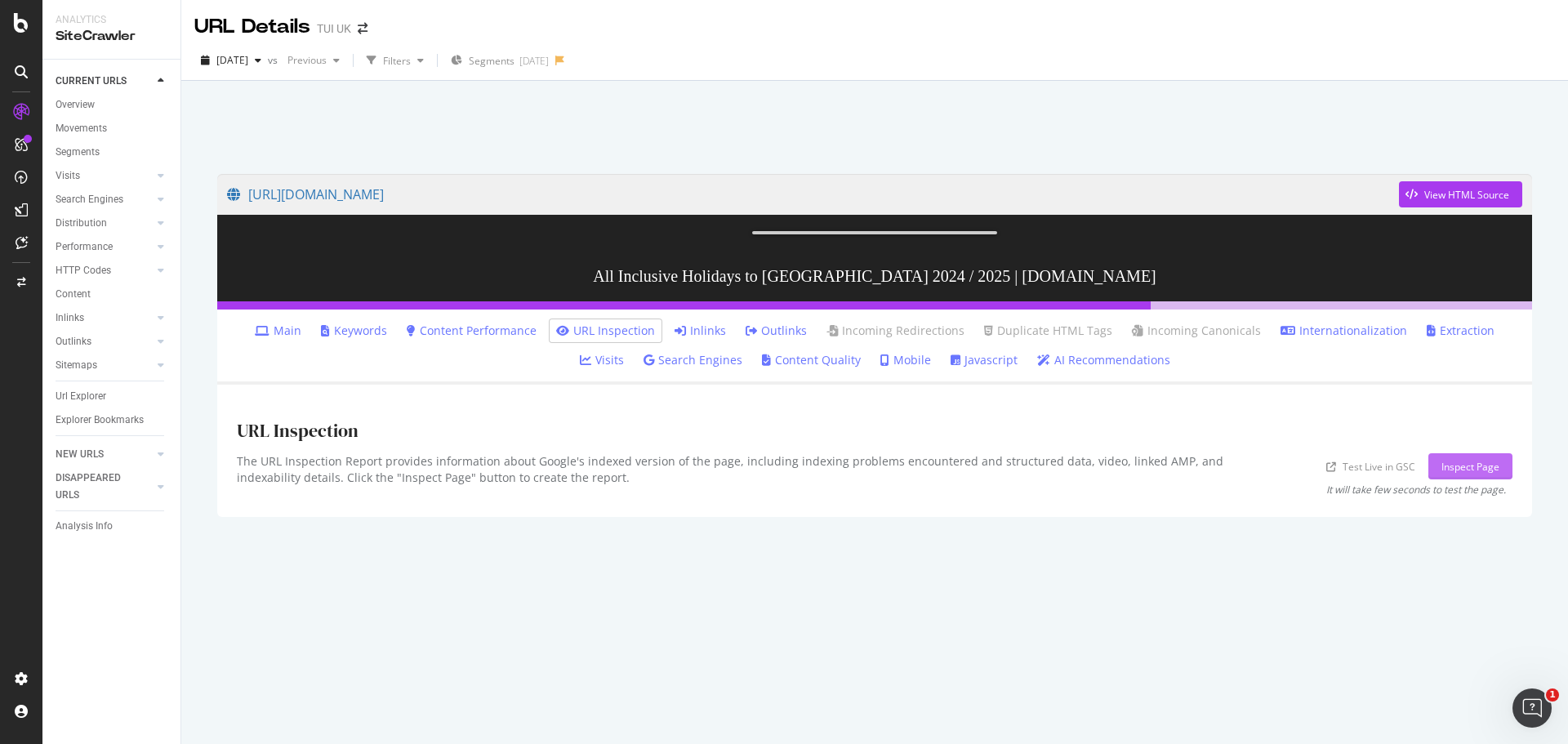
click at [1452, 473] on div "Inspect Page" at bounding box center [1470, 466] width 58 height 14
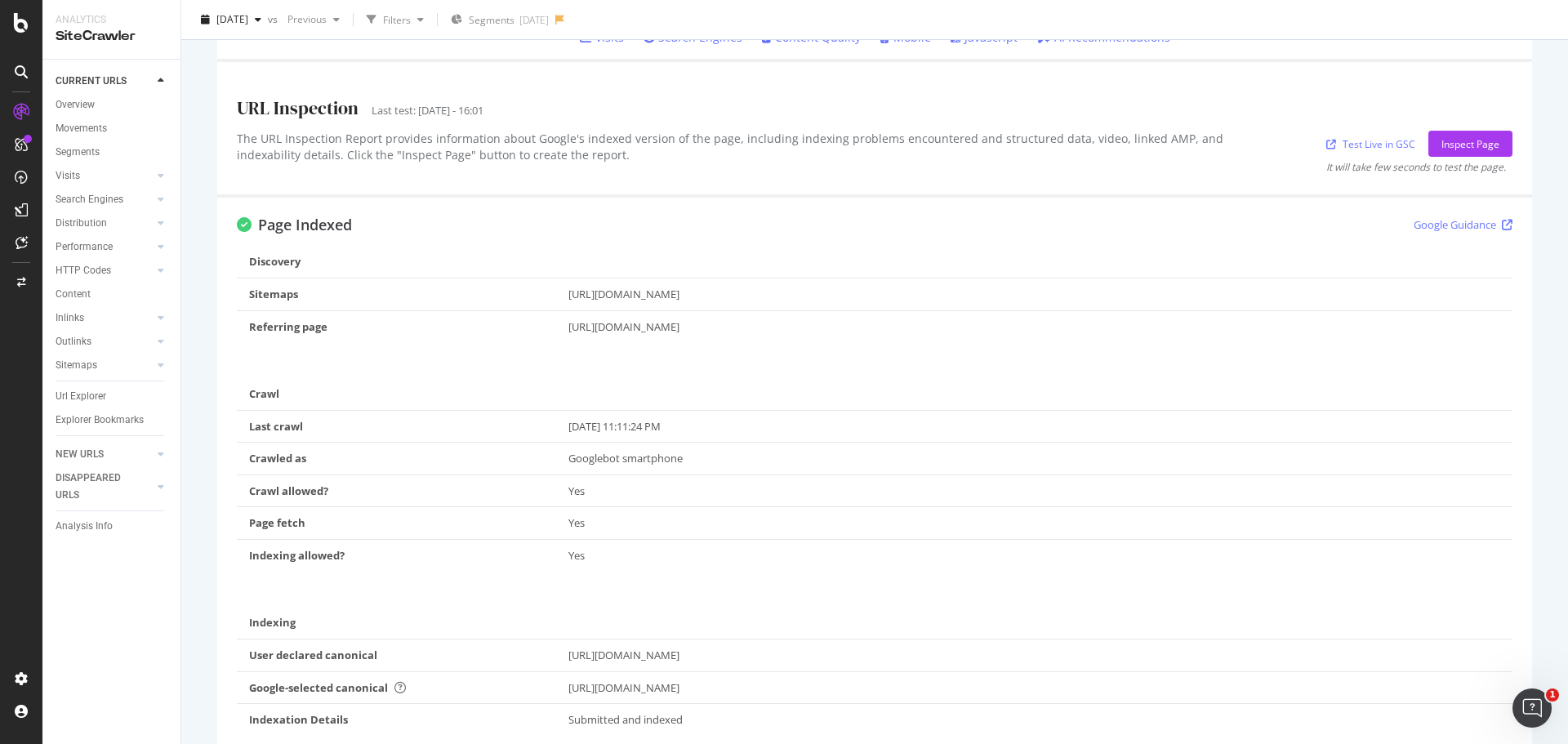
scroll to position [327, 0]
drag, startPoint x: 565, startPoint y: 456, endPoint x: 946, endPoint y: 456, distance: 381.0
click at [946, 331] on div "https://www.tui.co.uk/destinations/europe/jersey/holidays-jersey.html" at bounding box center [1034, 323] width 933 height 16
copy div "https://www.tui.co.uk/destinations/europe/jersey/holidays-jersey.html"
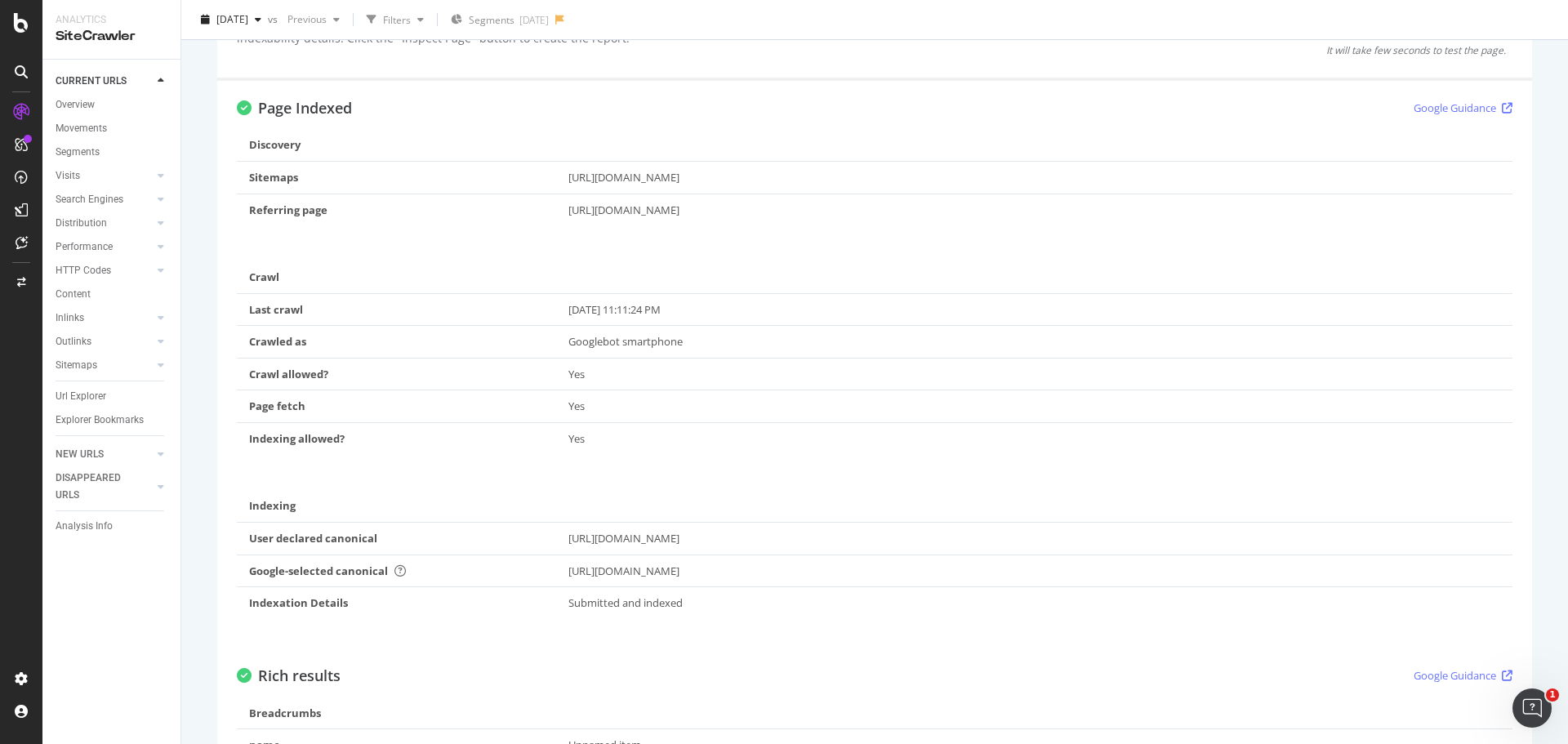
scroll to position [481, 0]
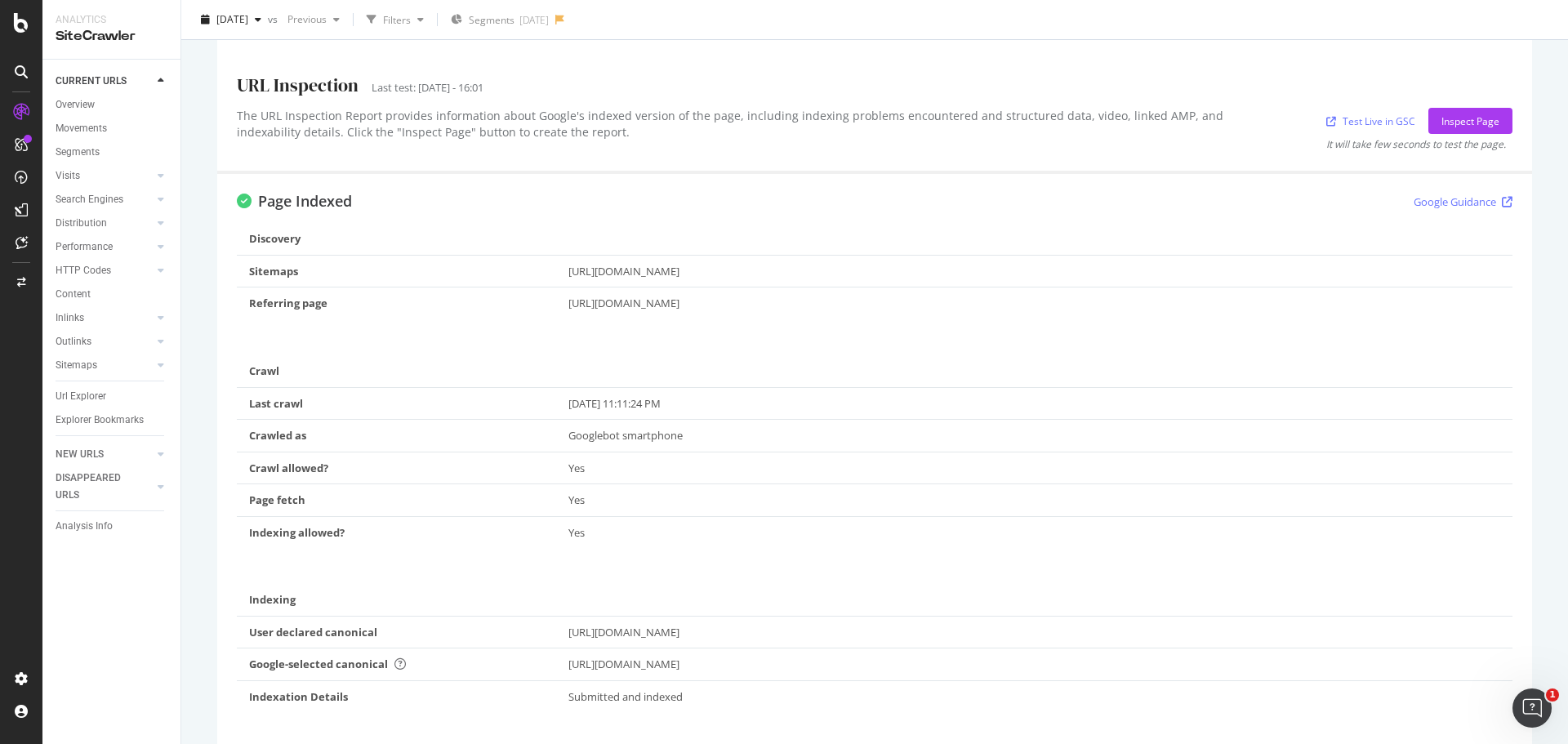
click at [778, 566] on div "Discovery Sitemaps https://www.tui.co.uk/sitemap/sitemap.xml Referring page htt…" at bounding box center [875, 476] width 1276 height 505
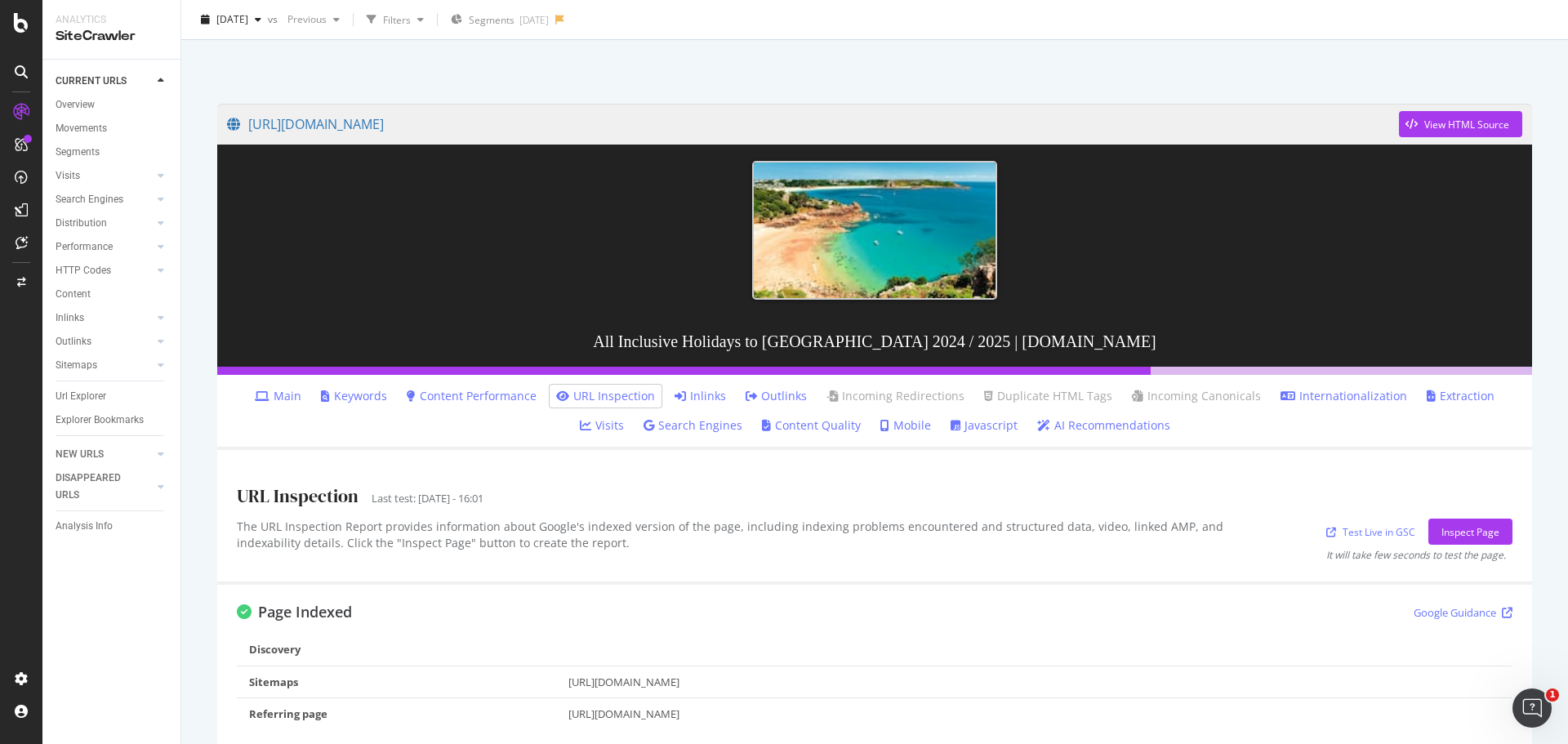
scroll to position [0, 0]
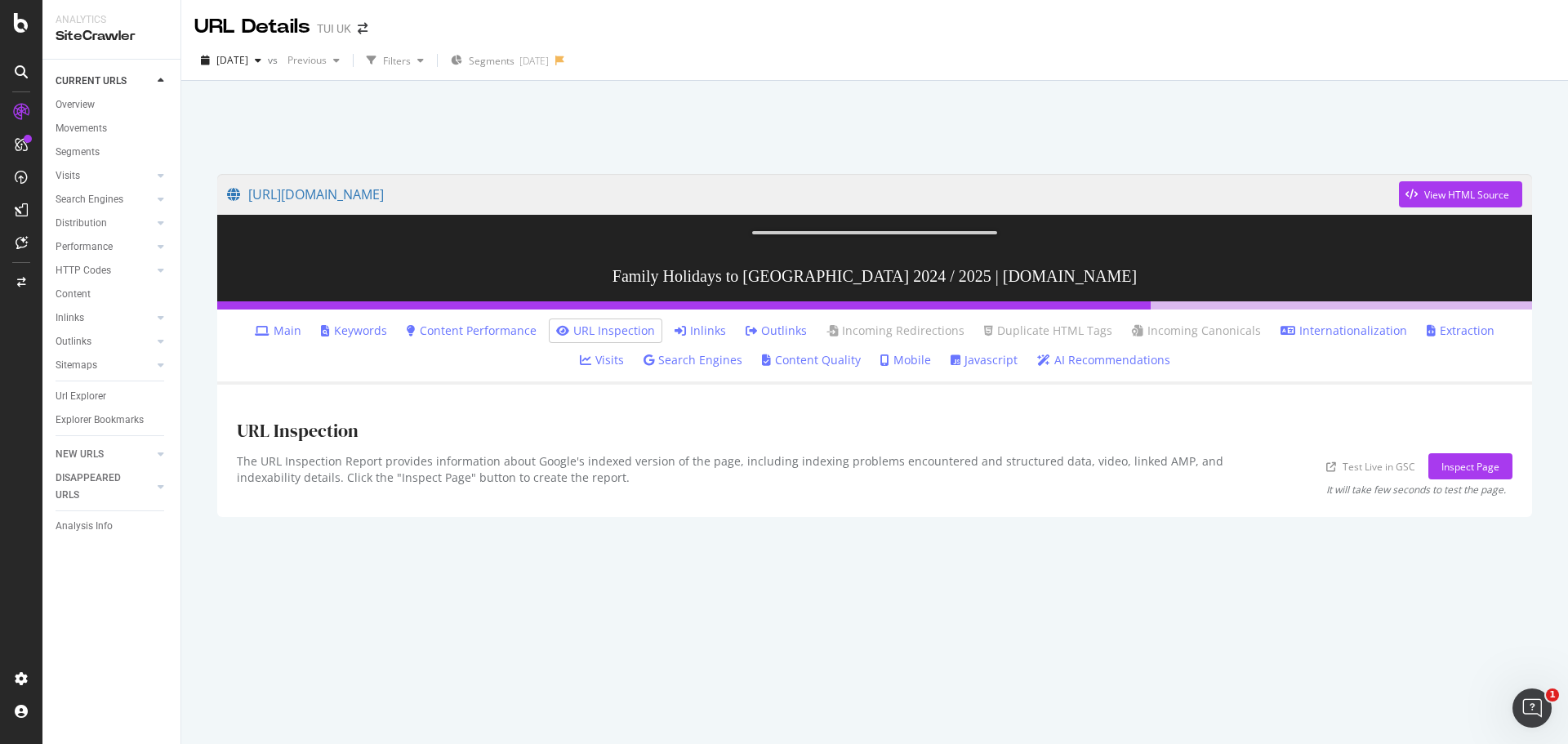
click at [674, 339] on link "Inlinks" at bounding box center [700, 330] width 52 height 16
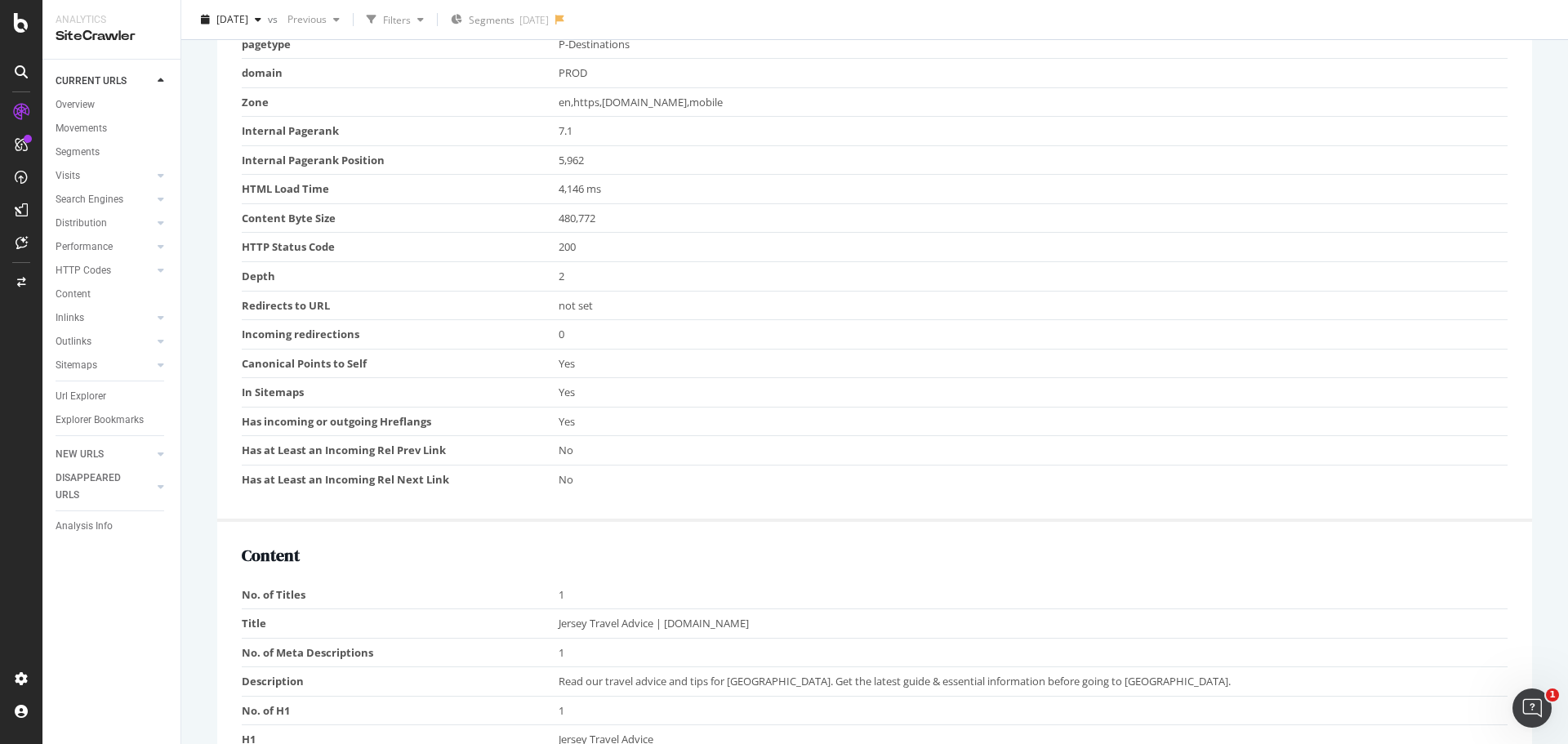
scroll to position [572, 0]
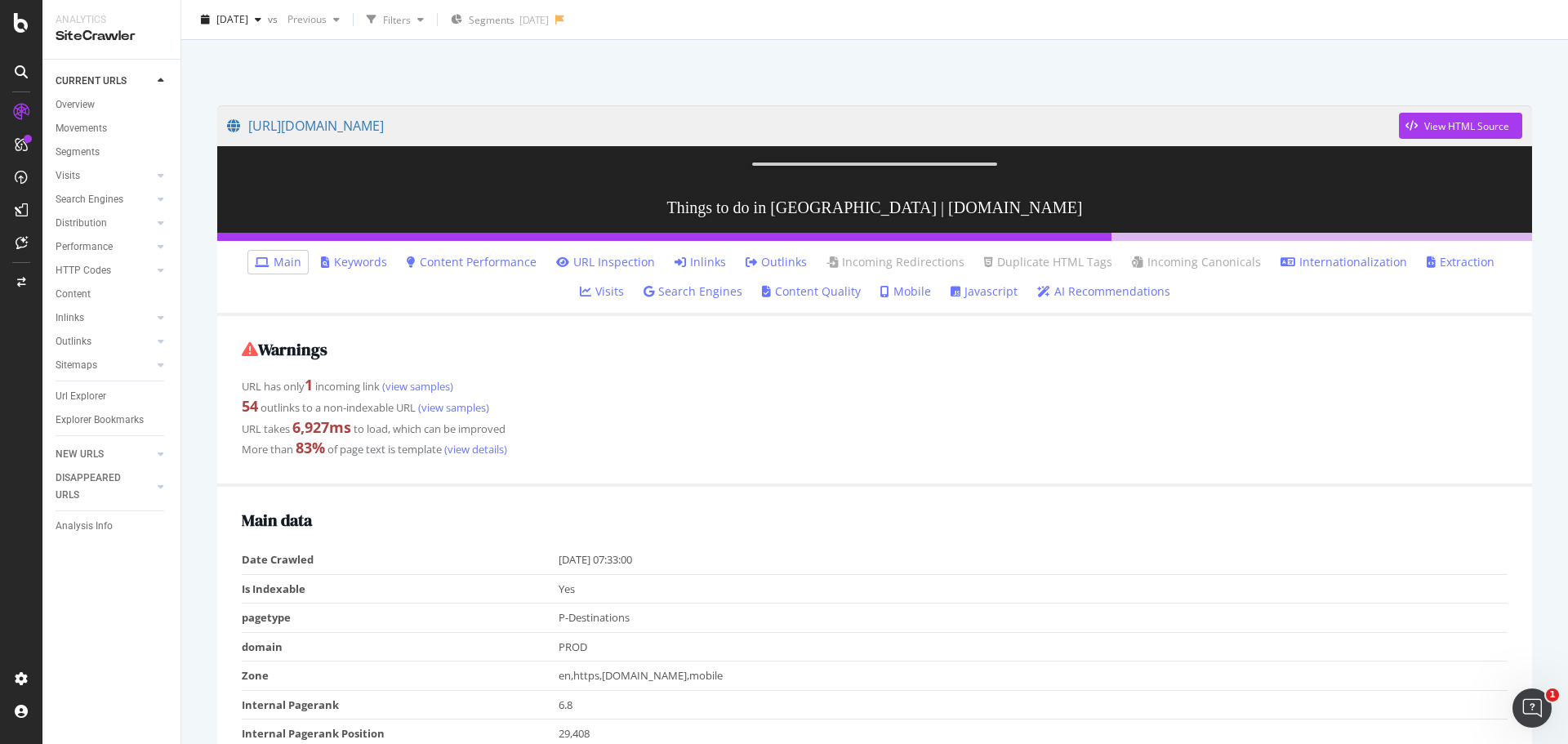
scroll to position [245, 0]
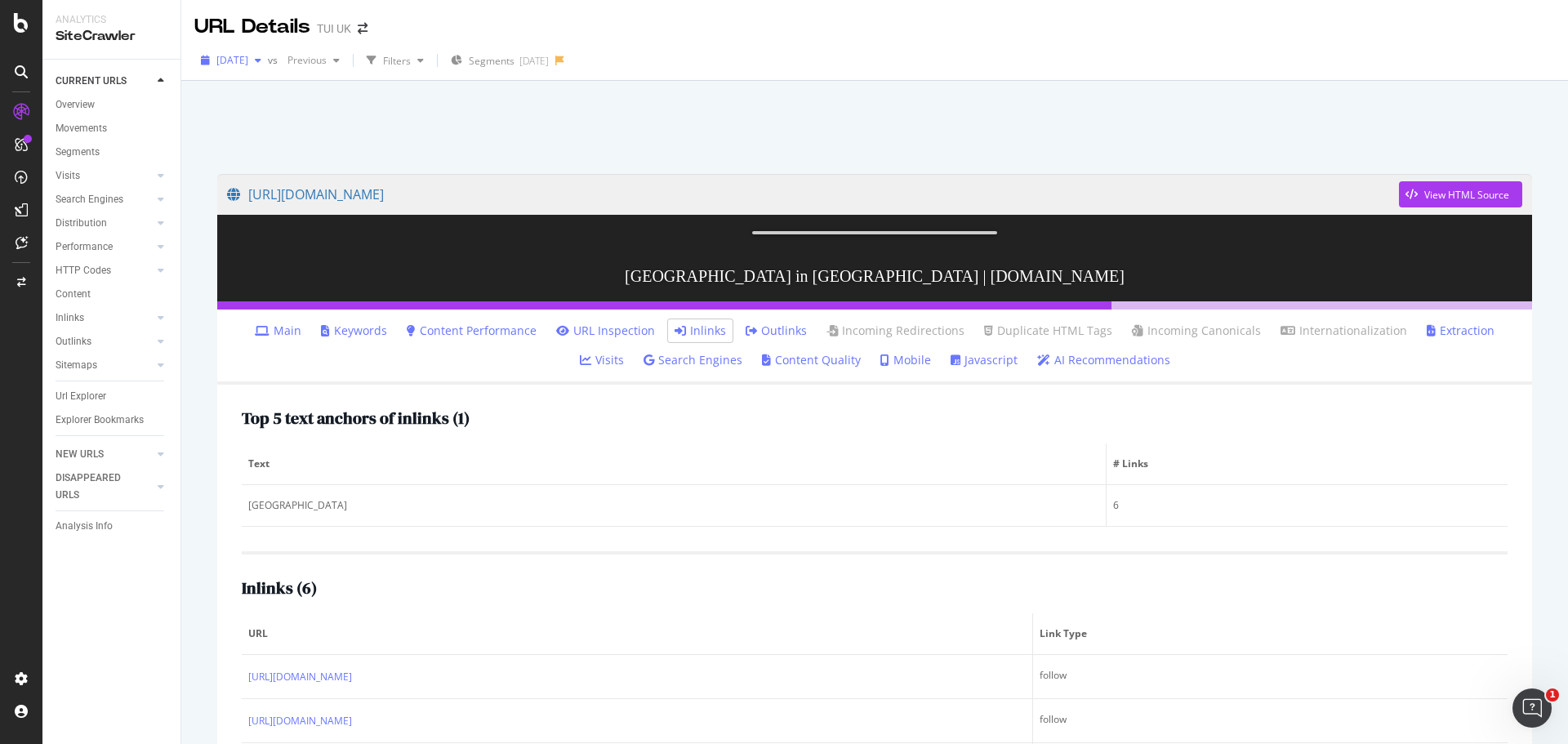
click at [248, 63] on span "[DATE]" at bounding box center [232, 60] width 32 height 14
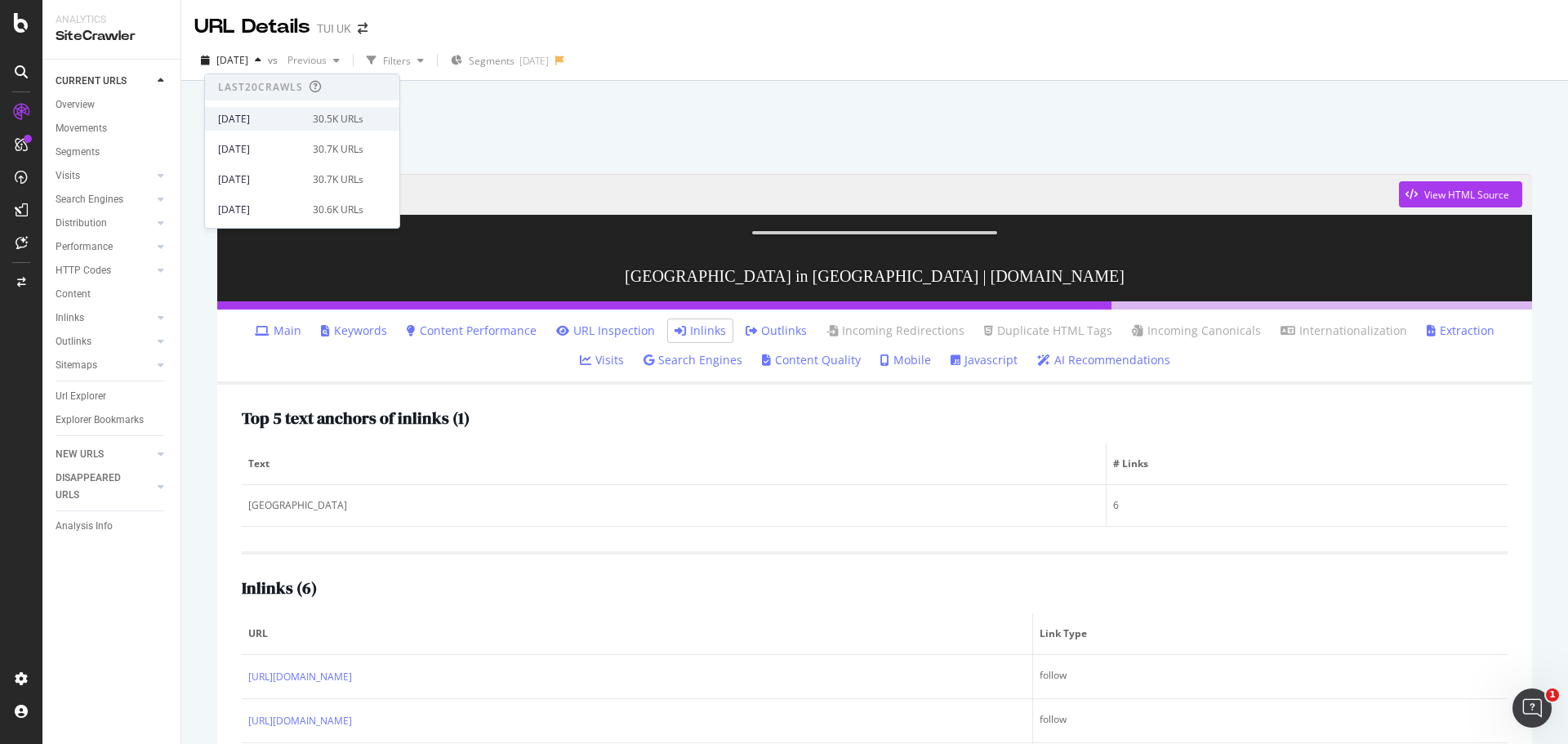
click at [255, 116] on div "[DATE]" at bounding box center [260, 119] width 85 height 15
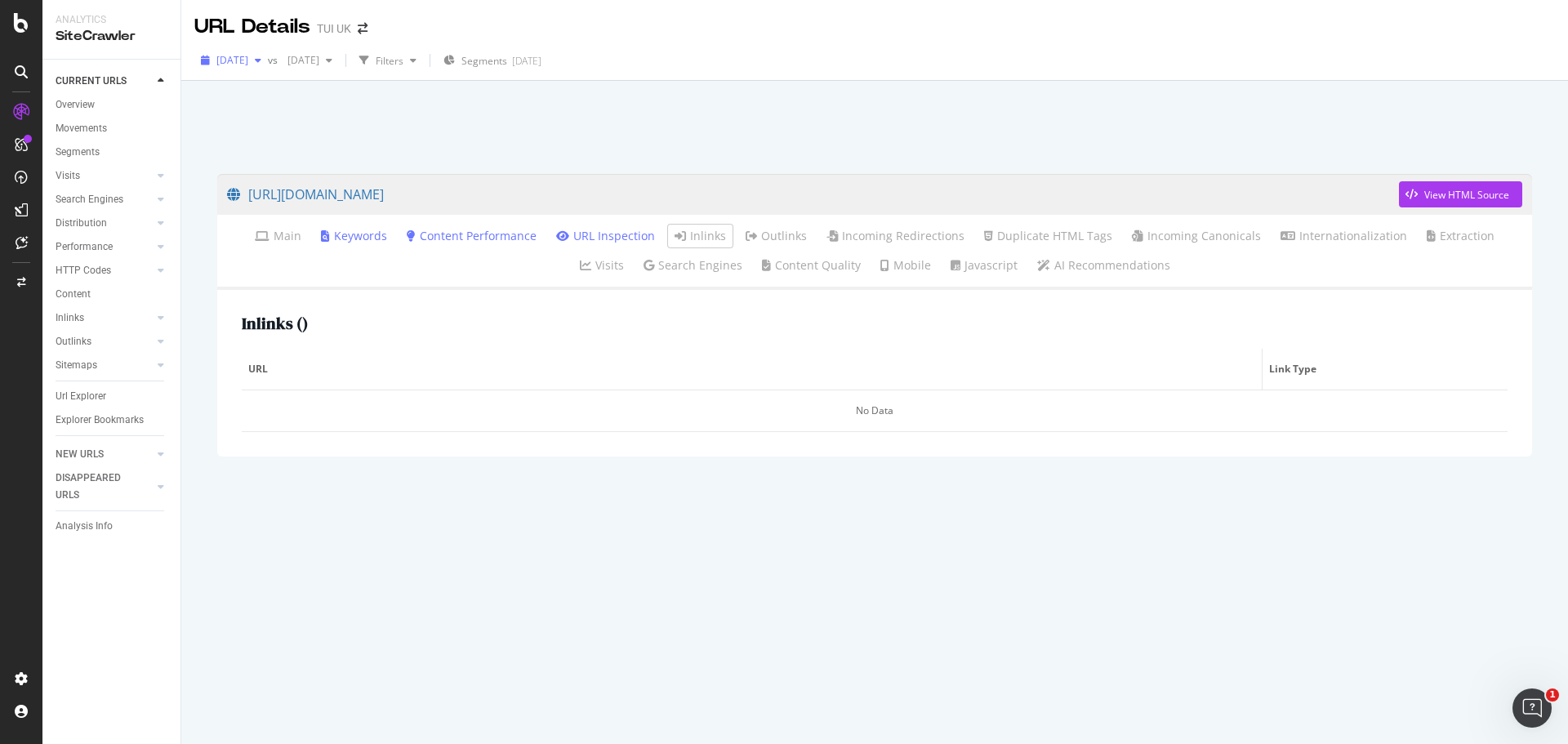
click at [248, 61] on span "2025 Sep. 10th" at bounding box center [232, 60] width 32 height 14
click at [261, 178] on div "[DATE]" at bounding box center [260, 178] width 85 height 15
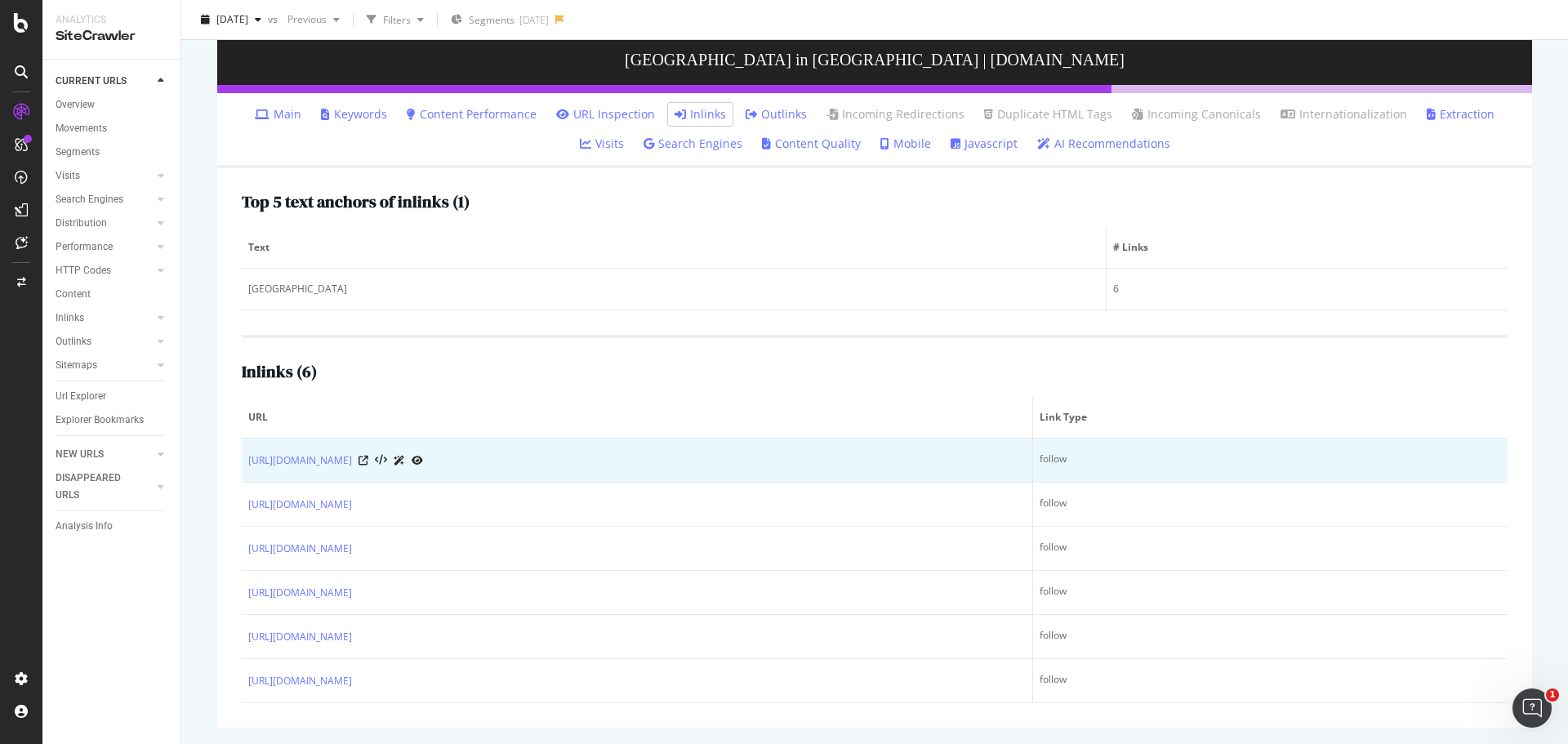
scroll to position [353, 0]
click at [423, 459] on icon at bounding box center [416, 460] width 11 height 9
